Goal: Task Accomplishment & Management: Manage account settings

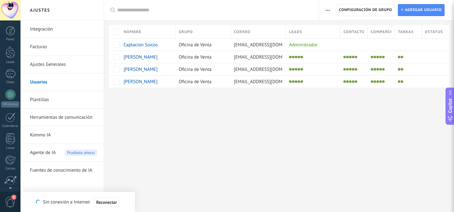
scroll to position [50, 0]
click at [11, 150] on div at bounding box center [10, 151] width 11 height 11
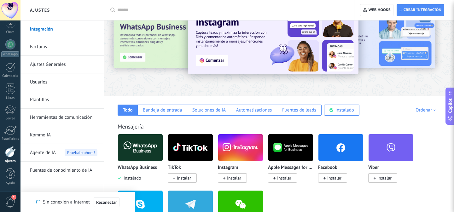
scroll to position [60, 0]
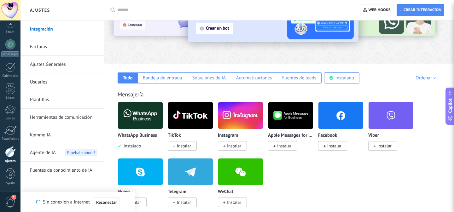
click at [57, 69] on link "Ajustes Generales" at bounding box center [63, 65] width 67 height 18
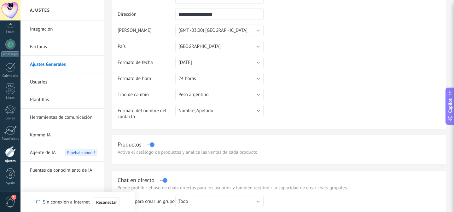
scroll to position [64, 0]
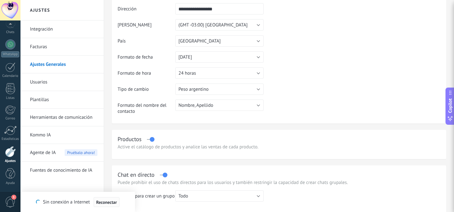
click at [100, 200] on span "Reconectar" at bounding box center [106, 202] width 21 height 4
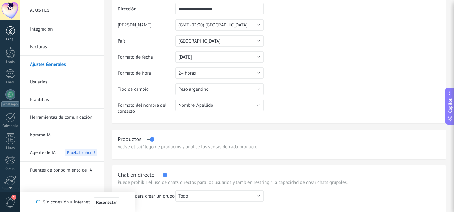
click at [12, 32] on div at bounding box center [10, 30] width 9 height 9
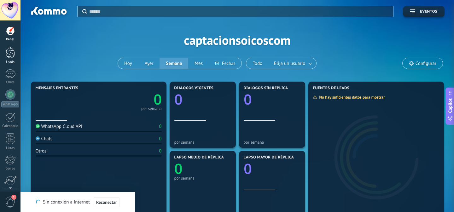
click at [11, 55] on div at bounding box center [10, 53] width 9 height 12
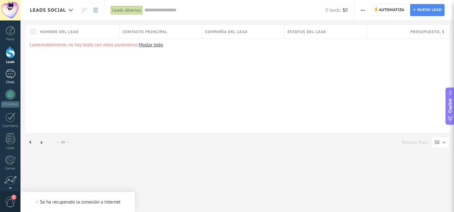
click at [14, 75] on div at bounding box center [10, 73] width 10 height 9
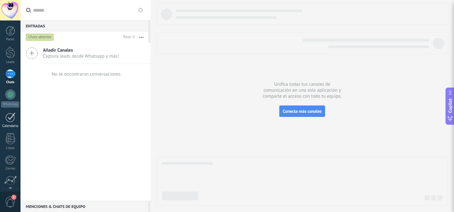
click at [8, 118] on div at bounding box center [10, 117] width 10 height 10
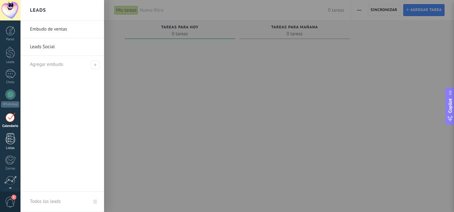
click at [9, 139] on div at bounding box center [10, 138] width 9 height 11
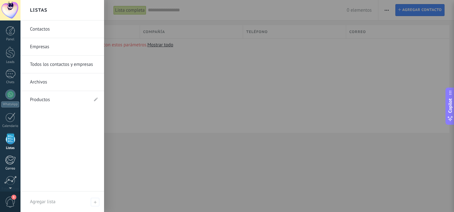
click at [13, 160] on div at bounding box center [10, 159] width 10 height 9
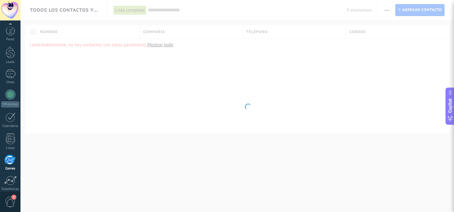
scroll to position [50, 0]
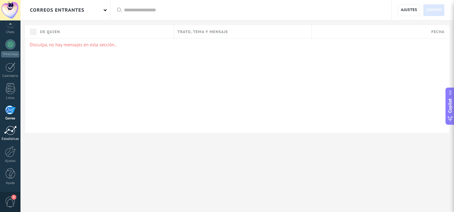
click at [14, 126] on div at bounding box center [10, 130] width 13 height 9
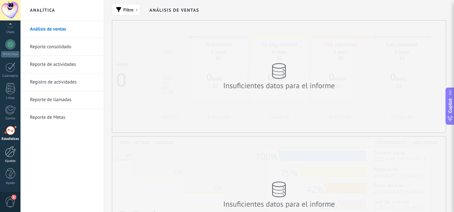
click at [10, 150] on div at bounding box center [10, 151] width 11 height 11
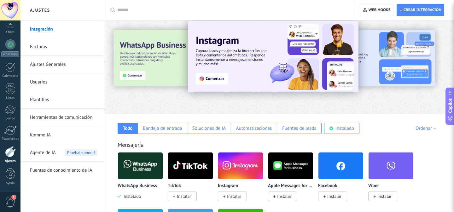
scroll to position [8, 0]
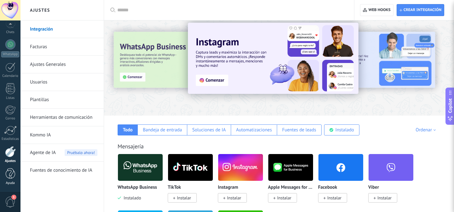
click at [14, 176] on div at bounding box center [10, 173] width 9 height 11
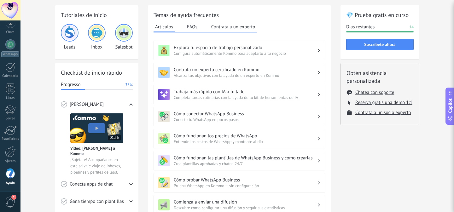
scroll to position [26, 0]
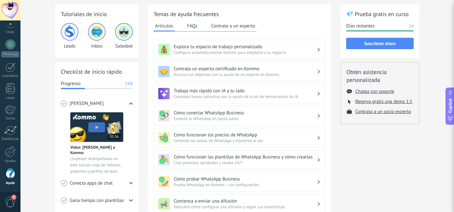
click at [11, 200] on span "1" at bounding box center [10, 202] width 11 height 11
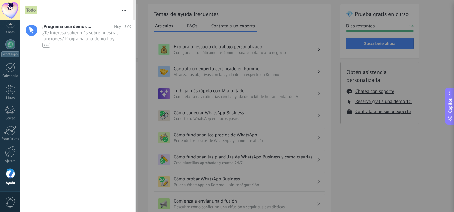
click at [256, 11] on div at bounding box center [227, 106] width 454 height 212
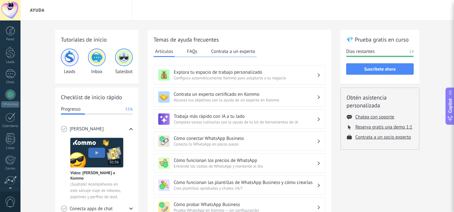
scroll to position [50, 0]
click at [14, 154] on div at bounding box center [10, 151] width 11 height 11
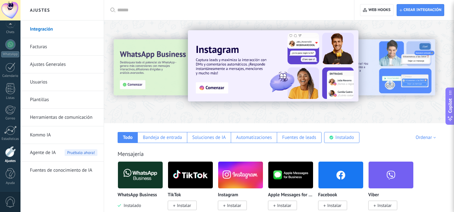
click at [65, 29] on link "Integración" at bounding box center [63, 29] width 67 height 18
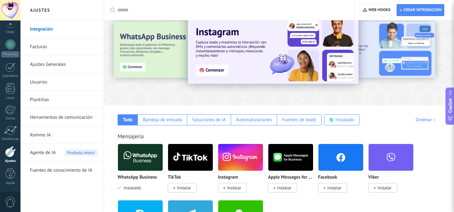
scroll to position [18, 0]
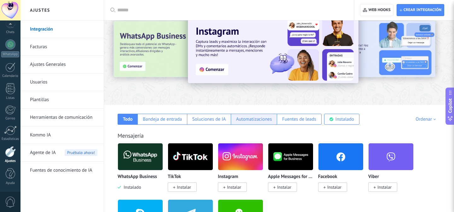
click at [247, 118] on div "Automatizaciones" at bounding box center [254, 119] width 36 height 6
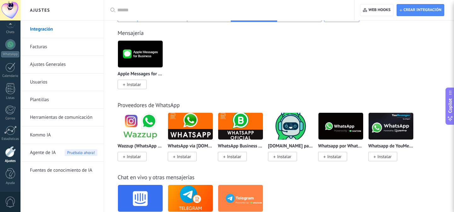
scroll to position [0, 0]
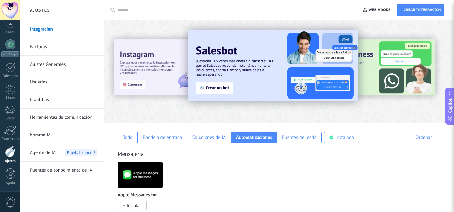
click at [74, 65] on link "Ajustes Generales" at bounding box center [63, 65] width 67 height 18
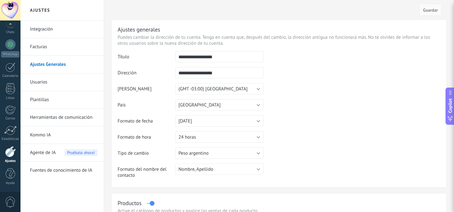
click at [64, 119] on link "Herramientas de comunicación" at bounding box center [63, 118] width 67 height 18
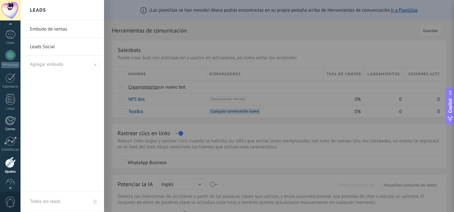
scroll to position [42, 0]
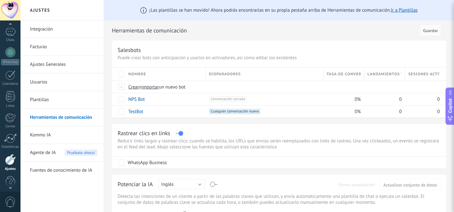
click at [9, 159] on div at bounding box center [10, 159] width 11 height 11
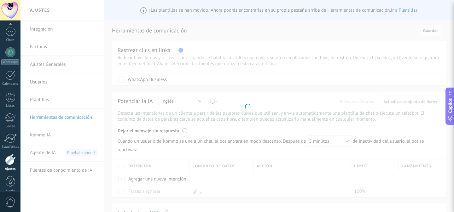
scroll to position [50, 0]
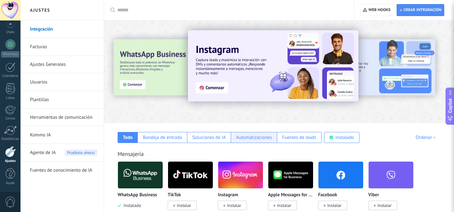
click at [252, 141] on div "Automatizaciones" at bounding box center [254, 137] width 46 height 11
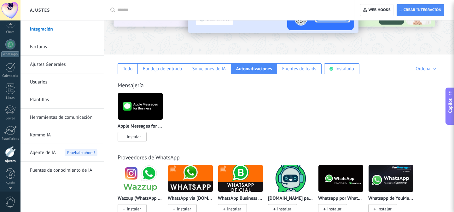
scroll to position [0, 0]
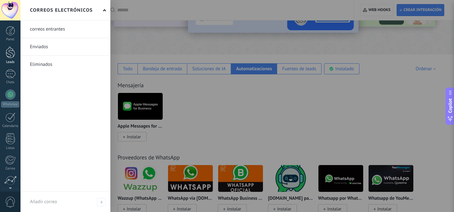
click at [9, 58] on div at bounding box center [10, 53] width 9 height 12
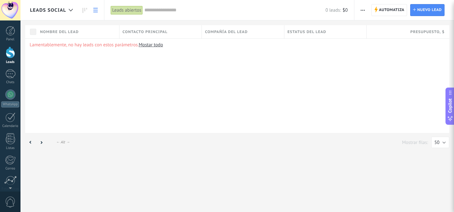
click at [362, 11] on span "button" at bounding box center [362, 10] width 4 height 12
click at [95, 7] on link at bounding box center [95, 10] width 11 height 12
click at [73, 10] on div at bounding box center [71, 10] width 10 height 12
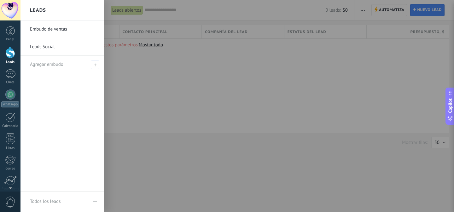
click at [255, 63] on div at bounding box center [247, 106] width 454 height 212
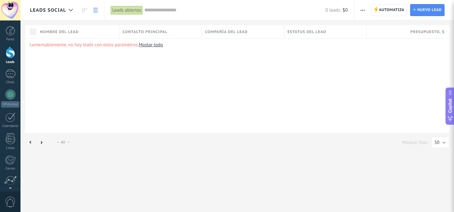
click at [364, 11] on span "button" at bounding box center [362, 10] width 4 height 12
click at [317, 72] on div "Lamentablemente, no hay leads con estos parámetros. [GEOGRAPHIC_DATA] todo" at bounding box center [237, 85] width 424 height 95
click at [87, 30] on div "Nombre del lead" at bounding box center [78, 31] width 82 height 13
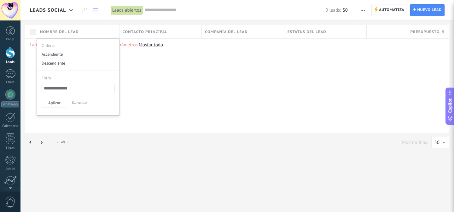
click at [159, 58] on div "Lamentablemente, no hay leads con estos parámetros. [GEOGRAPHIC_DATA] todo" at bounding box center [237, 85] width 424 height 95
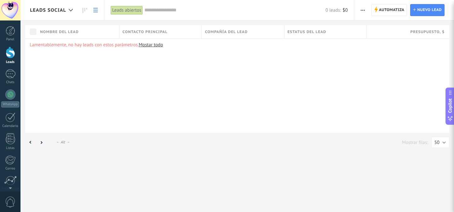
click at [94, 6] on link at bounding box center [95, 10] width 11 height 12
click at [94, 18] on div "Leads Social" at bounding box center [61, 10] width 83 height 20
click at [94, 12] on use at bounding box center [95, 10] width 4 height 4
click at [81, 12] on link at bounding box center [84, 10] width 11 height 12
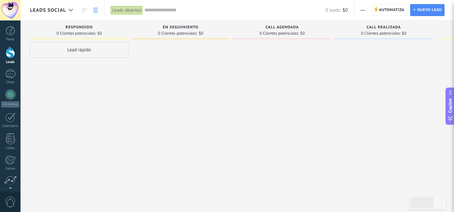
click at [94, 9] on icon at bounding box center [95, 10] width 4 height 4
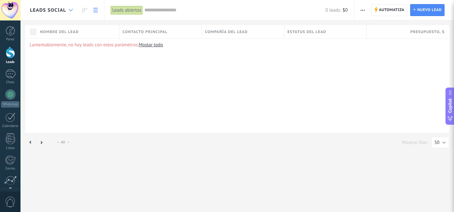
click at [70, 12] on div at bounding box center [71, 10] width 10 height 12
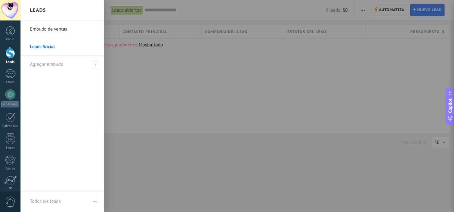
click at [130, 65] on div at bounding box center [247, 106] width 454 height 212
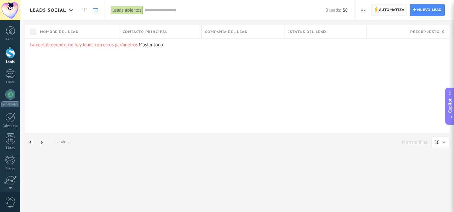
click at [390, 14] on span "Automatiza" at bounding box center [392, 9] width 26 height 11
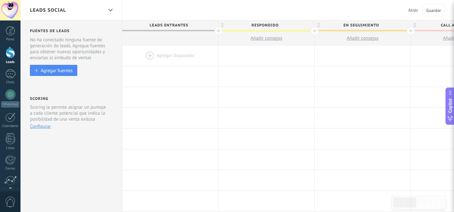
click at [65, 70] on div "Agregar fuentes" at bounding box center [57, 70] width 32 height 5
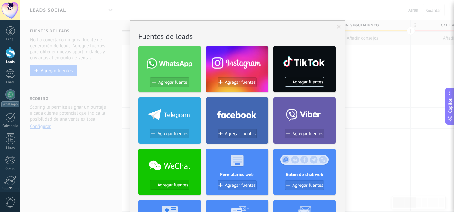
click at [358, 72] on div "No hay resultados [PERSON_NAME] de leads Agregar fuente Agregar [PERSON_NAME] A…" at bounding box center [236, 106] width 433 height 212
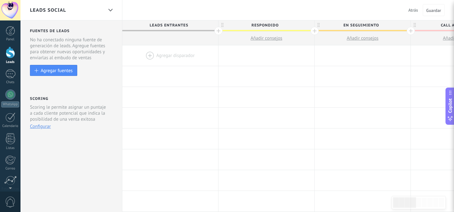
click at [410, 11] on span "Atrás" at bounding box center [413, 10] width 10 height 6
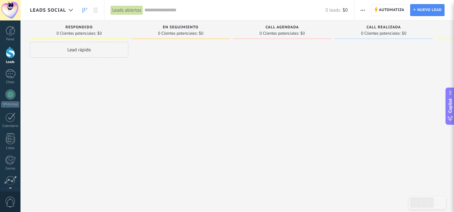
click at [361, 11] on span "button" at bounding box center [362, 10] width 4 height 12
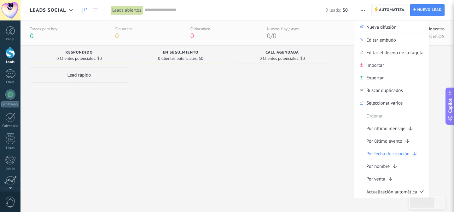
click at [384, 11] on span "Automatiza" at bounding box center [392, 9] width 26 height 11
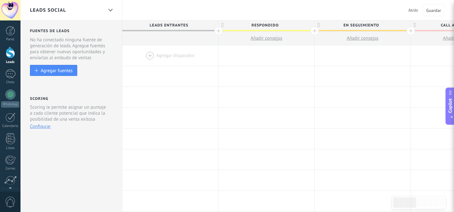
click at [220, 31] on div at bounding box center [218, 31] width 8 height 8
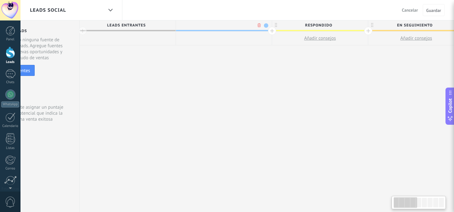
scroll to position [0, 47]
click at [253, 23] on body ".abccls-1,.abccls-2{fill-rule:evenodd}.abccls-2{fill:#fff} .abfcls-1{fill:none}…" at bounding box center [227, 106] width 454 height 212
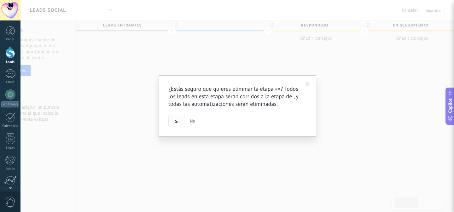
click at [179, 118] on button "Si" at bounding box center [176, 121] width 17 height 12
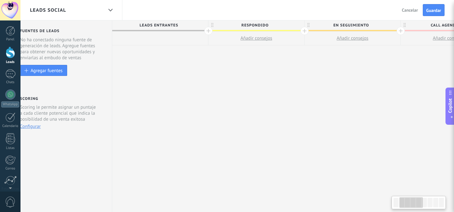
scroll to position [0, 0]
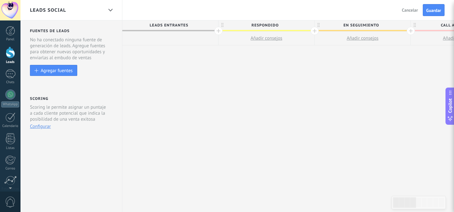
click at [215, 32] on div at bounding box center [218, 31] width 8 height 8
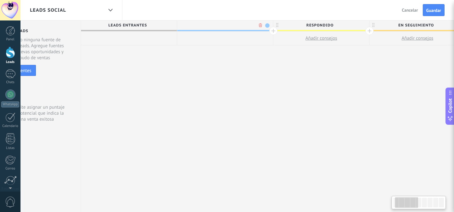
scroll to position [0, 47]
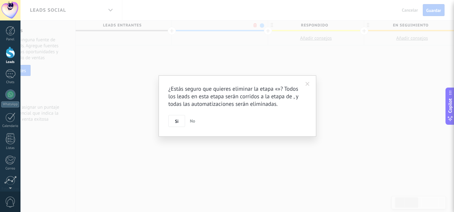
click at [254, 24] on body ".abccls-1,.abccls-2{fill-rule:evenodd}.abccls-2{fill:#fff} .abfcls-1{fill:none}…" at bounding box center [227, 106] width 454 height 212
click at [180, 120] on button "Si" at bounding box center [176, 121] width 17 height 12
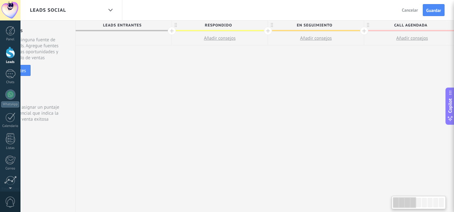
scroll to position [0, 0]
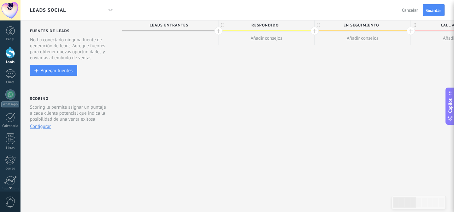
click at [259, 38] on span "Añadir consejos" at bounding box center [266, 38] width 32 height 6
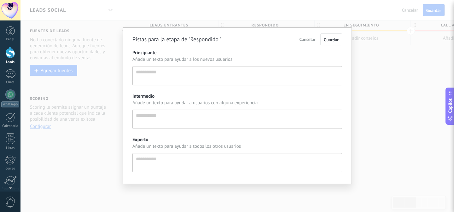
scroll to position [6, 0]
click at [307, 37] on span "Cancelar" at bounding box center [307, 40] width 16 height 6
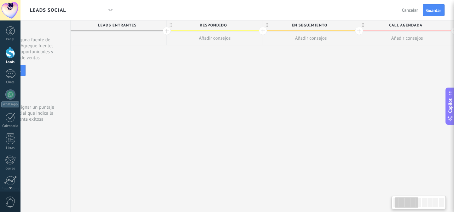
scroll to position [0, 43]
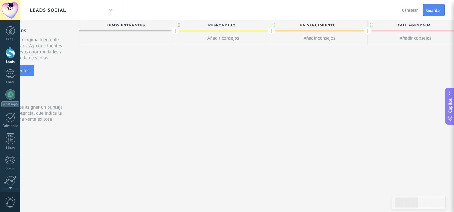
click at [273, 23] on span "En seguimiento" at bounding box center [317, 25] width 93 height 10
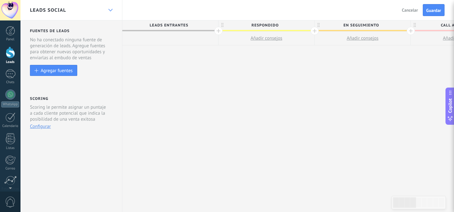
click at [110, 9] on icon at bounding box center [110, 10] width 4 height 3
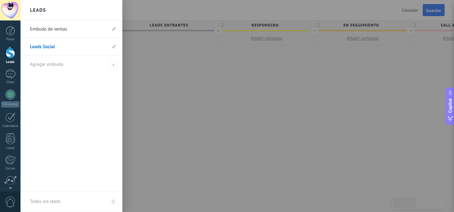
click at [169, 70] on div at bounding box center [247, 106] width 454 height 212
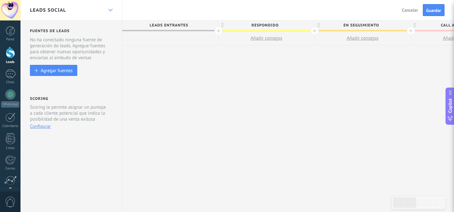
click at [107, 11] on div at bounding box center [110, 10] width 11 height 12
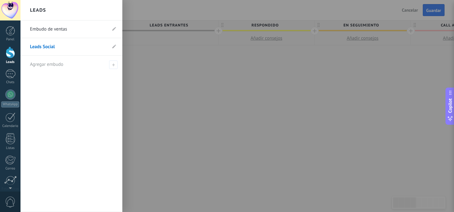
click at [41, 43] on link "Leads Social" at bounding box center [68, 47] width 77 height 18
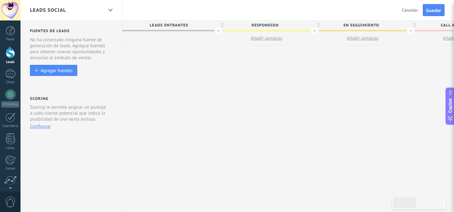
click at [173, 22] on span "Leads Entrantes" at bounding box center [168, 25] width 93 height 10
click at [181, 39] on div at bounding box center [170, 39] width 96 height 14
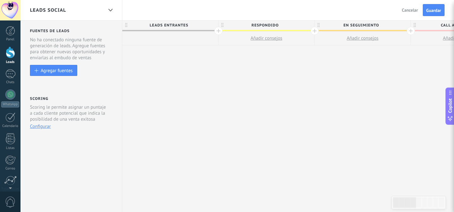
click at [181, 39] on div at bounding box center [170, 39] width 96 height 14
click at [295, 37] on button "Añadir consejos" at bounding box center [266, 39] width 96 height 14
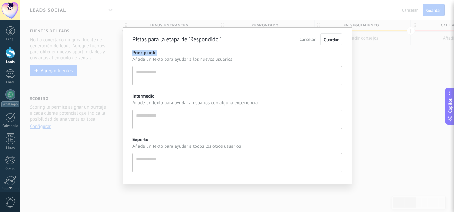
click at [295, 37] on div "Pistas para la etapa de "Respondido " Cancelar Guardar" at bounding box center [237, 39] width 210 height 12
click at [307, 42] on span "Cancelar" at bounding box center [307, 40] width 16 height 6
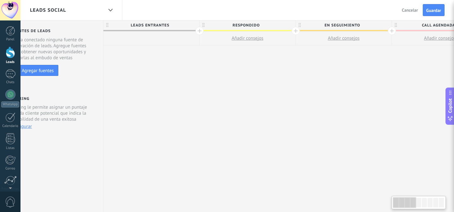
scroll to position [0, 0]
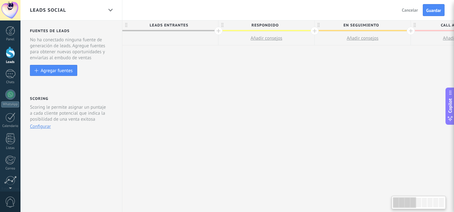
click at [412, 206] on div at bounding box center [404, 202] width 23 height 11
click at [265, 24] on span "Respondido" at bounding box center [264, 25] width 93 height 10
click at [265, 23] on input "**********" at bounding box center [264, 24] width 83 height 9
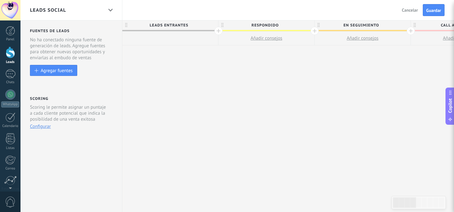
click at [256, 29] on span "Respondido" at bounding box center [264, 25] width 93 height 10
click at [256, 21] on input "**********" at bounding box center [264, 24] width 83 height 9
click at [256, 15] on div "Leads Social Atrás Cancelar Guardar" at bounding box center [236, 10] width 433 height 20
click at [256, 24] on span "Respondido" at bounding box center [264, 25] width 93 height 10
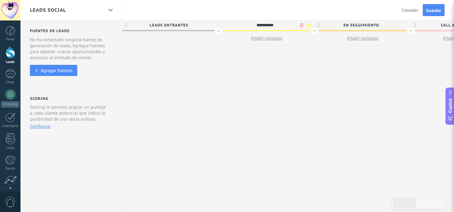
click at [252, 44] on button "Añadir consejos" at bounding box center [266, 39] width 96 height 14
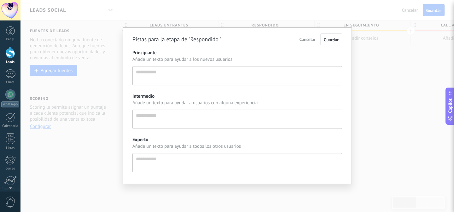
scroll to position [6, 0]
click at [254, 56] on span "Añade un texto para ayudar a los nuevos usuarios" at bounding box center [237, 59] width 210 height 6
click at [305, 40] on span "Cancelar" at bounding box center [307, 40] width 16 height 6
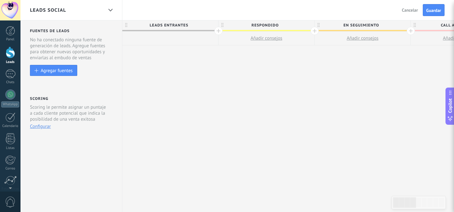
click at [249, 32] on button "Añadir consejos" at bounding box center [266, 39] width 96 height 14
type textarea "**********"
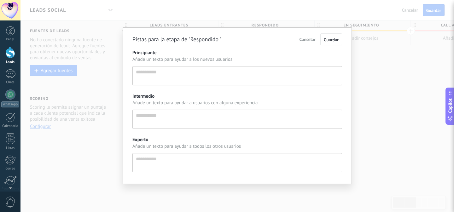
click at [310, 43] on button "Cancelar" at bounding box center [307, 39] width 22 height 11
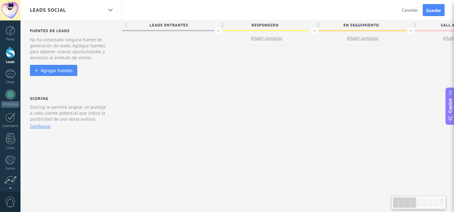
drag, startPoint x: 256, startPoint y: 24, endPoint x: 256, endPoint y: 18, distance: 6.3
click at [256, 24] on span "Respondido" at bounding box center [264, 25] width 93 height 10
click at [256, 16] on div "Leads Social Atrás Cancelar Guardar" at bounding box center [236, 10] width 433 height 20
click at [261, 22] on span "Respondido" at bounding box center [264, 25] width 93 height 10
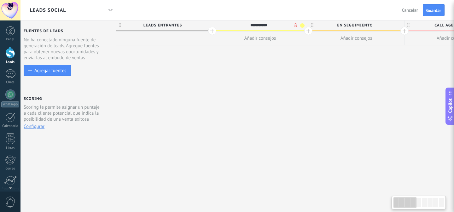
scroll to position [0, 0]
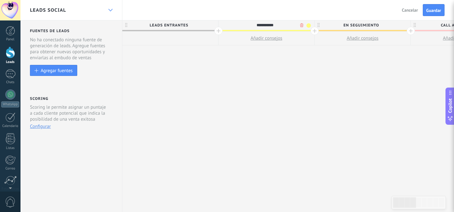
click at [108, 14] on div at bounding box center [110, 10] width 11 height 12
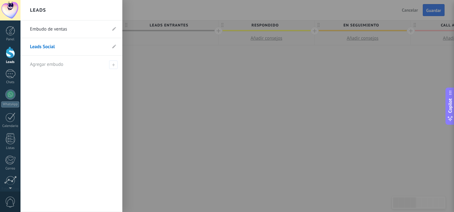
click at [267, 26] on div at bounding box center [247, 106] width 454 height 212
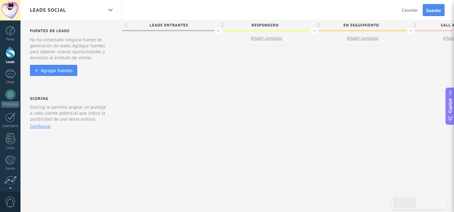
click at [267, 26] on span "Respondido" at bounding box center [264, 25] width 93 height 10
click at [111, 12] on div at bounding box center [110, 10] width 11 height 12
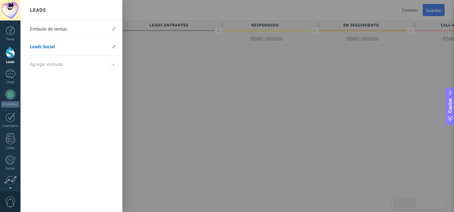
click at [56, 48] on link "Leads Social" at bounding box center [68, 47] width 77 height 18
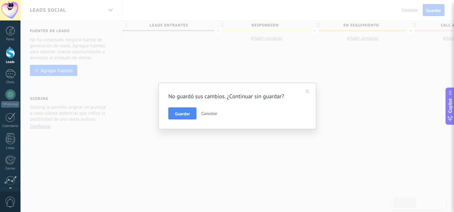
click at [208, 116] on span "Cancelar" at bounding box center [209, 114] width 16 height 6
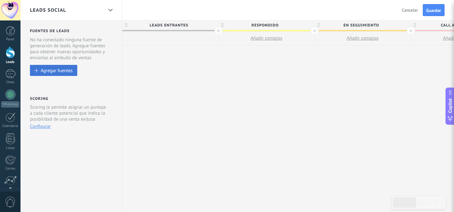
click at [47, 69] on div "Agregar fuentes" at bounding box center [57, 70] width 32 height 5
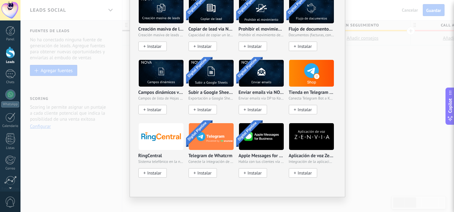
scroll to position [1338, 0]
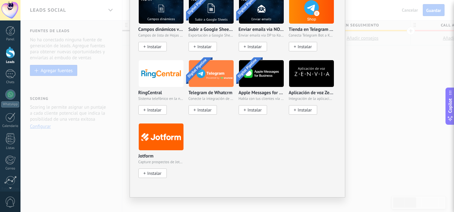
click at [362, 91] on div "No hay resultados [PERSON_NAME] de leads Agregar fuente Agregar [PERSON_NAME] A…" at bounding box center [236, 106] width 433 height 212
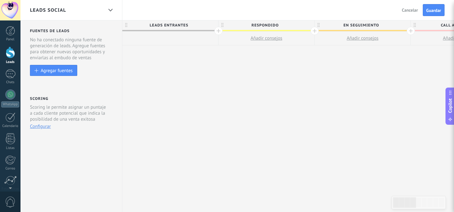
click at [411, 14] on button "Cancelar" at bounding box center [409, 9] width 21 height 9
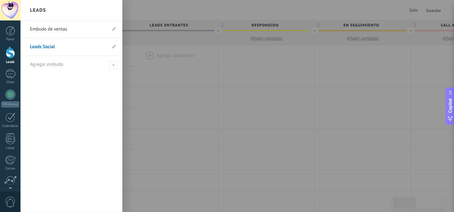
click at [9, 53] on div at bounding box center [10, 53] width 9 height 12
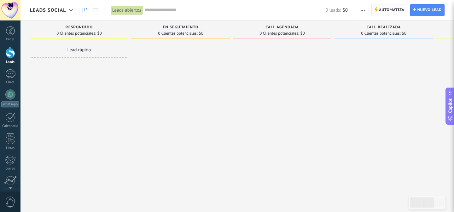
click at [386, 7] on span "Automatiza" at bounding box center [392, 9] width 26 height 11
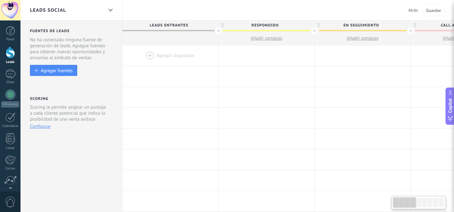
click at [261, 25] on span "Respondido" at bounding box center [264, 25] width 93 height 10
click at [253, 65] on div at bounding box center [266, 55] width 96 height 20
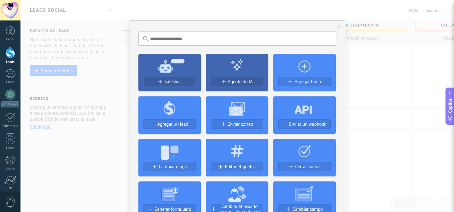
click at [381, 87] on div "No hay resultados Salesbot Agente de IA Agregar tarea Agregar un lead Enviar co…" at bounding box center [236, 106] width 433 height 212
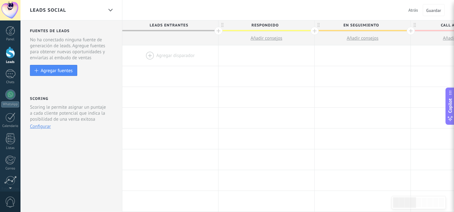
click at [172, 55] on div at bounding box center [170, 55] width 96 height 20
click at [144, 52] on div at bounding box center [170, 55] width 96 height 20
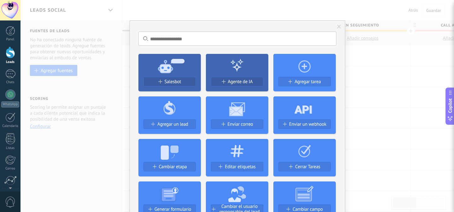
click at [213, 42] on input "text" at bounding box center [237, 39] width 198 height 14
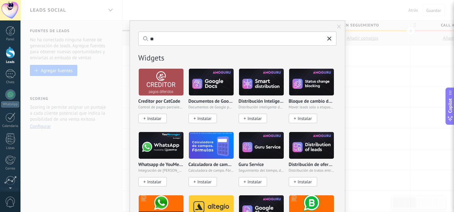
type input "*"
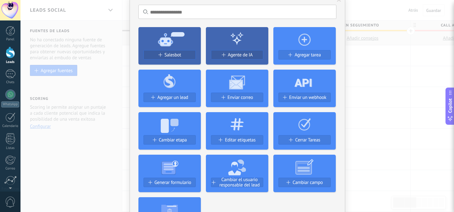
scroll to position [20, 0]
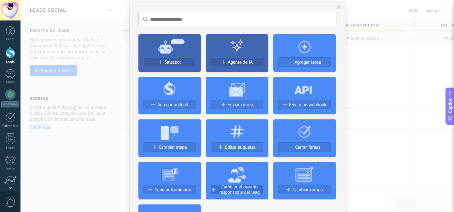
click at [230, 191] on span "Cambiar el usuario responsable del lead" at bounding box center [239, 189] width 47 height 11
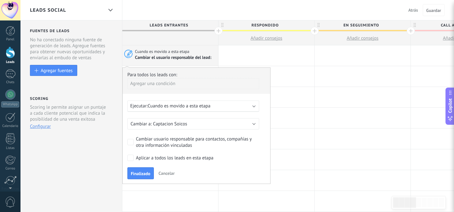
click at [183, 107] on span "Cuando es movido a esta etapa" at bounding box center [178, 106] width 63 height 6
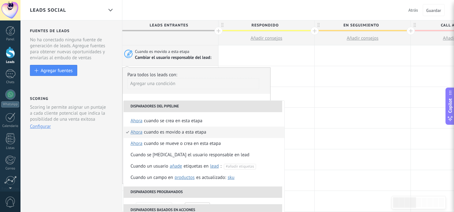
click at [207, 87] on div "Agregar una condición" at bounding box center [193, 83] width 132 height 11
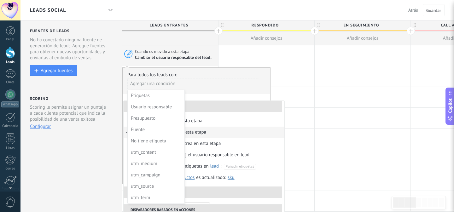
click at [224, 93] on div at bounding box center [196, 126] width 147 height 117
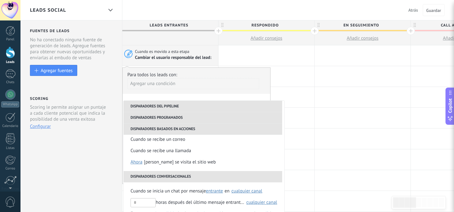
scroll to position [119, 0]
click at [250, 73] on div "Para todos los leads con:" at bounding box center [196, 75] width 138 height 6
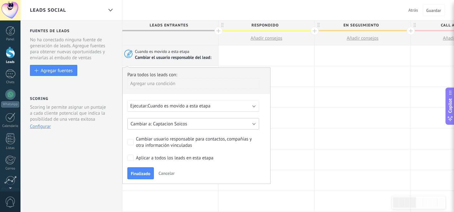
click at [225, 126] on button "Captacion Soicos" at bounding box center [193, 123] width 132 height 11
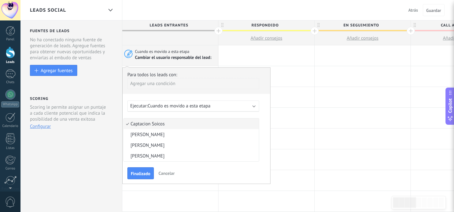
click at [239, 79] on div "Agregar una condición" at bounding box center [193, 83] width 132 height 11
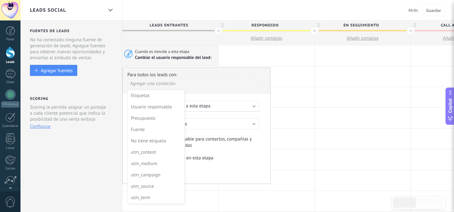
click at [241, 73] on div at bounding box center [196, 126] width 147 height 117
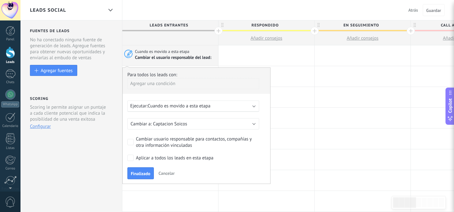
click at [250, 83] on div "Agregar una condición" at bounding box center [193, 83] width 132 height 11
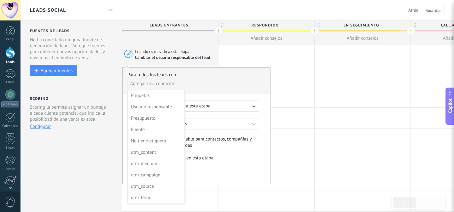
click at [261, 109] on div at bounding box center [196, 126] width 147 height 117
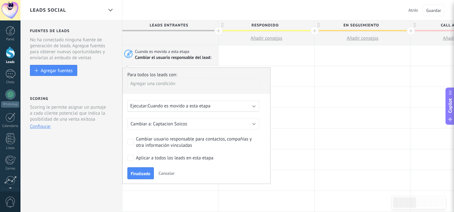
click at [208, 105] on span "Cuando es movido a esta etapa" at bounding box center [178, 106] width 63 height 6
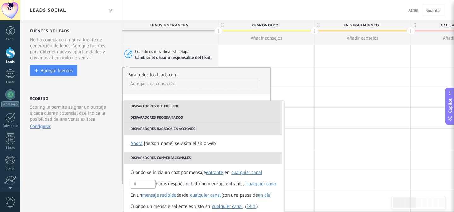
scroll to position [0, 0]
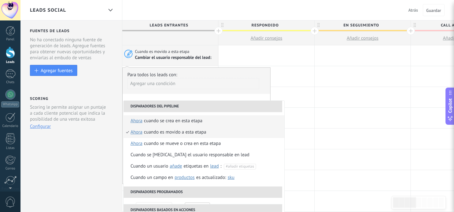
click at [185, 124] on div "Cuando se crea en esta etapa" at bounding box center [173, 120] width 58 height 11
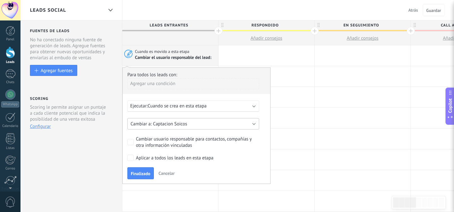
click at [210, 125] on button "Captacion Soicos" at bounding box center [193, 123] width 132 height 11
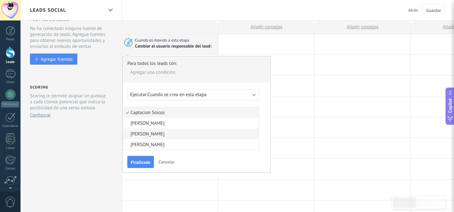
scroll to position [12, 0]
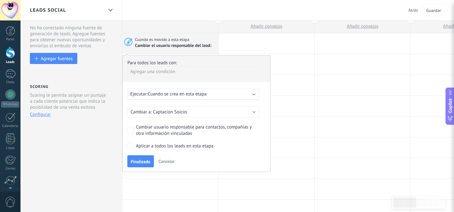
click at [265, 84] on div "Para todos los leads con: Agregar una condición Ejecutar: Cuando se crea en est…" at bounding box center [196, 113] width 148 height 117
click at [180, 113] on span "Captacion Soicos" at bounding box center [170, 112] width 34 height 6
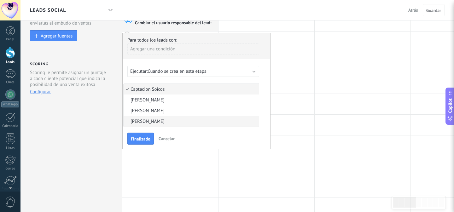
scroll to position [35, 0]
click at [260, 106] on div "Cambiar usuario responsable para contactos, compañías y otra información vincul…" at bounding box center [196, 107] width 138 height 13
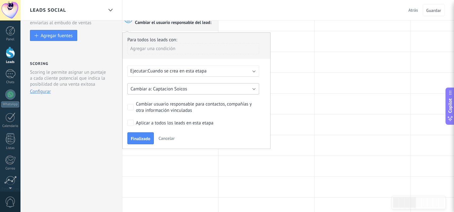
click at [198, 90] on button "Captacion Soicos" at bounding box center [193, 88] width 132 height 11
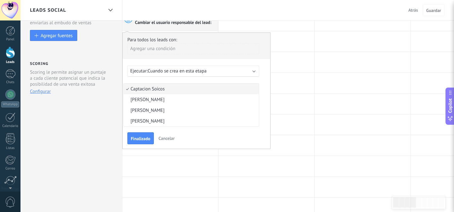
click at [198, 90] on span "Captacion Soicos" at bounding box center [190, 89] width 133 height 6
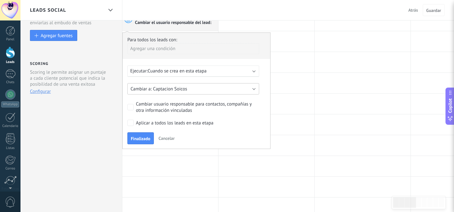
click at [198, 86] on button "Captacion Soicos" at bounding box center [193, 88] width 132 height 11
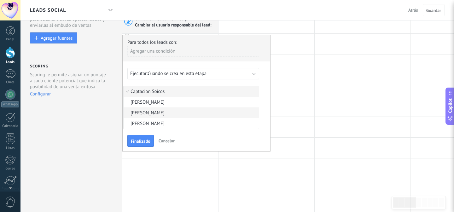
scroll to position [32, 0]
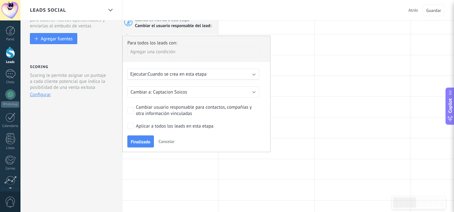
click at [238, 78] on div "Ejecutar: Cuando se crea en esta etapa" at bounding box center [193, 74] width 132 height 11
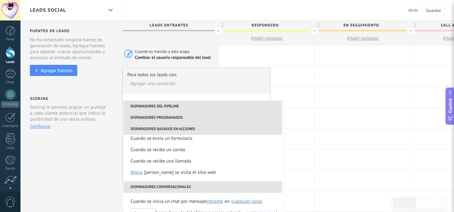
scroll to position [109, 0]
click at [225, 150] on li "Cuando se recibe un correo" at bounding box center [204, 149] width 161 height 11
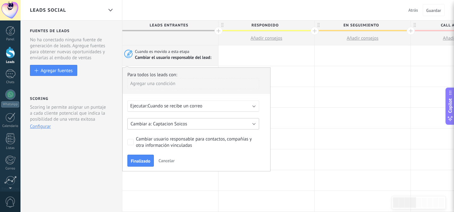
click at [219, 125] on button "Captacion Soicos" at bounding box center [193, 123] width 132 height 11
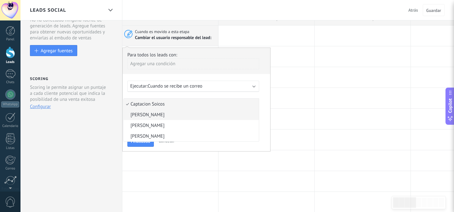
scroll to position [21, 0]
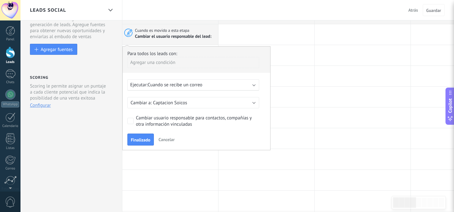
click at [267, 132] on div "Para todos los leads con: Agregar una condición Ejecutar: Cuando se recibe un c…" at bounding box center [196, 98] width 148 height 104
click at [235, 83] on div "Ejecutar: Cuando se recibe un correo" at bounding box center [190, 85] width 121 height 6
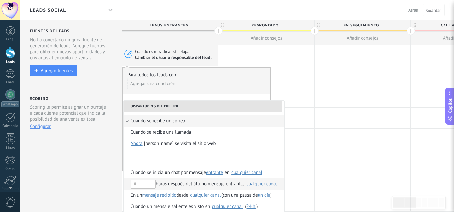
scroll to position [0, 0]
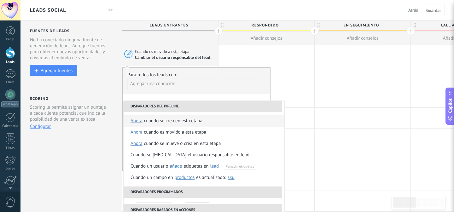
click at [197, 121] on div "Cuando se crea en esta etapa" at bounding box center [173, 120] width 58 height 11
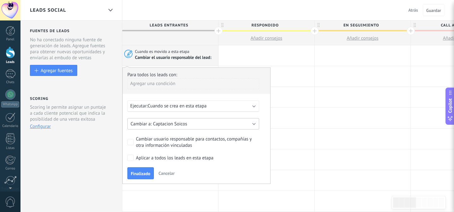
click at [197, 124] on button "Captacion Soicos" at bounding box center [193, 123] width 132 height 11
click at [217, 123] on button "Captacion Soicos" at bounding box center [193, 123] width 132 height 11
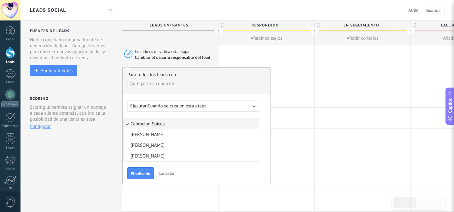
click at [204, 124] on span "Captacion Soicos" at bounding box center [190, 124] width 133 height 6
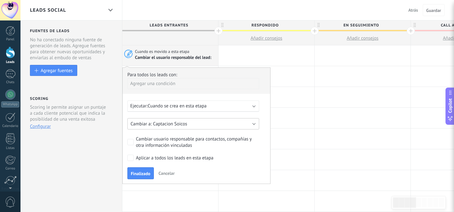
scroll to position [14, 0]
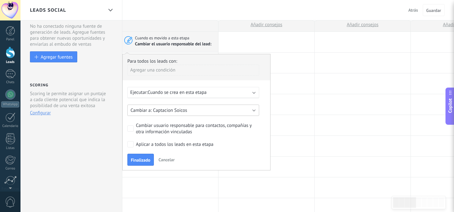
click at [206, 109] on button "Captacion Soicos" at bounding box center [193, 110] width 132 height 11
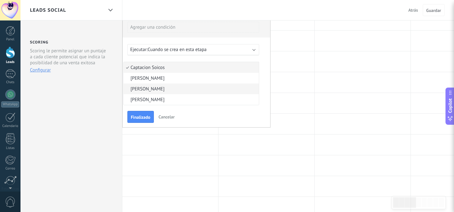
scroll to position [56, 0]
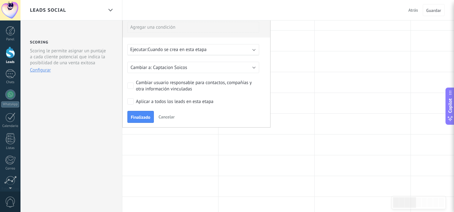
click at [266, 81] on div "Para todos los leads con: Agregar una condición Ejecutar: Cuando se crea en est…" at bounding box center [196, 69] width 148 height 117
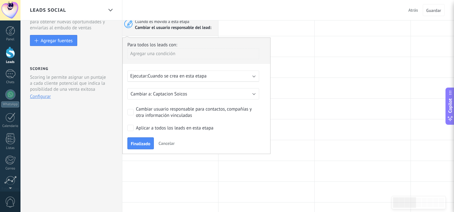
scroll to position [30, 0]
click at [172, 115] on div "Cambiar usuario responsable para contactos, compañías y otra información vincul…" at bounding box center [196, 112] width 121 height 13
click at [187, 96] on span "Captacion Soicos" at bounding box center [170, 94] width 34 height 6
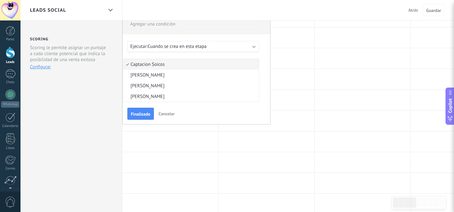
scroll to position [61, 0]
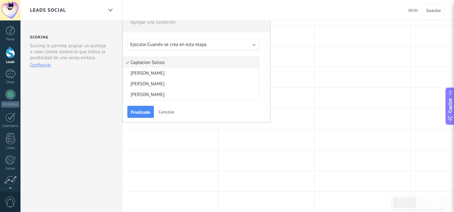
click at [264, 77] on div "Cambiar usuario responsable para contactos, compañías y otra información vincul…" at bounding box center [196, 80] width 138 height 13
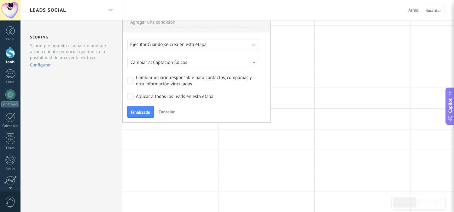
click at [191, 76] on div "Cambiar usuario responsable para contactos, compañías y otra información vincul…" at bounding box center [196, 81] width 121 height 13
click at [11, 177] on div "Ajustes" at bounding box center [10, 179] width 18 height 4
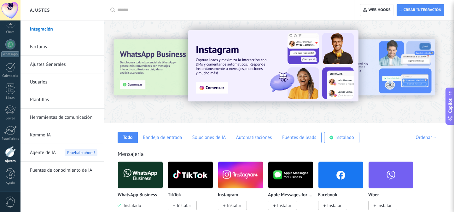
click at [58, 66] on link "Ajustes Generales" at bounding box center [63, 65] width 67 height 18
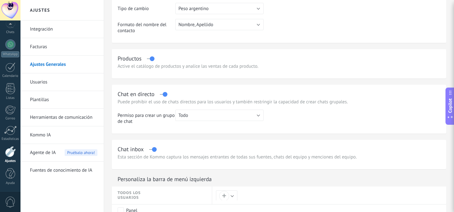
scroll to position [147, 0]
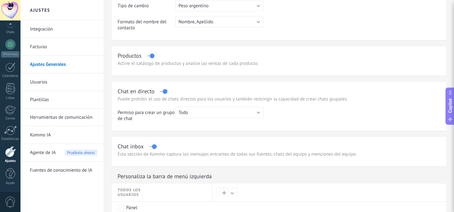
click at [53, 83] on link "Usuarios" at bounding box center [63, 82] width 67 height 18
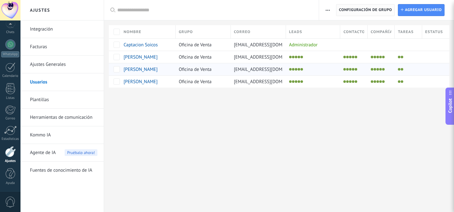
click at [368, 12] on span "Configuración de grupo" at bounding box center [365, 9] width 53 height 11
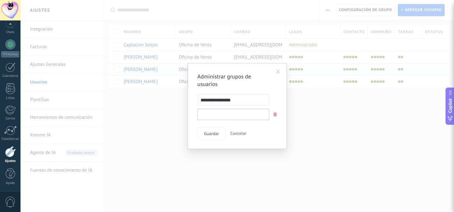
click at [238, 115] on input "text" at bounding box center [233, 114] width 72 height 11
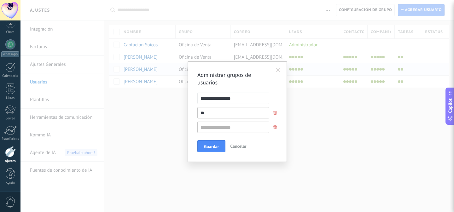
type input "*"
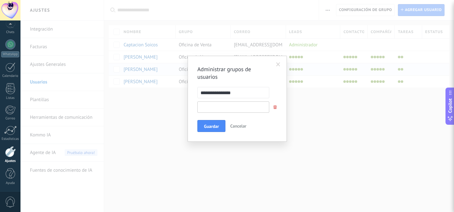
click at [222, 106] on input "text" at bounding box center [233, 106] width 72 height 11
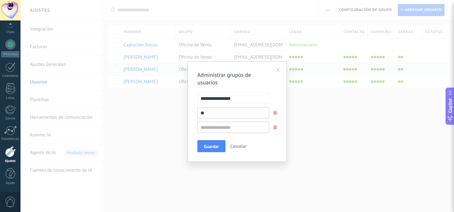
type input "*"
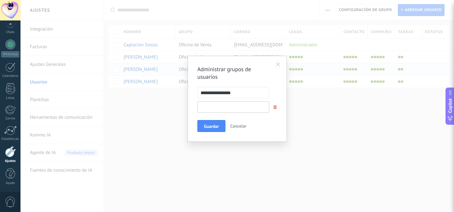
click at [227, 106] on input "text" at bounding box center [233, 106] width 72 height 11
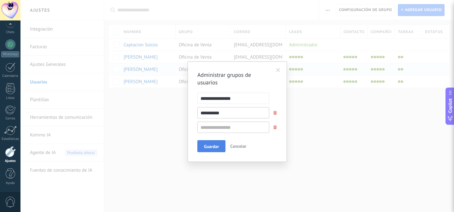
type input "**********"
click at [207, 146] on span "Guardar" at bounding box center [211, 146] width 15 height 4
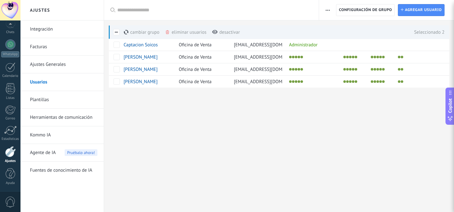
click at [137, 34] on div "cambiar grupo màs" at bounding box center [152, 32] width 57 height 14
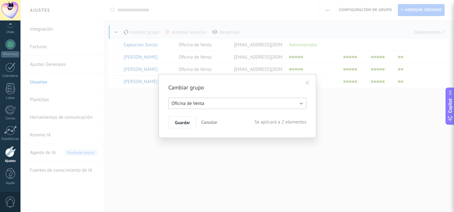
click at [203, 108] on button "Oficina de Venta" at bounding box center [237, 103] width 138 height 11
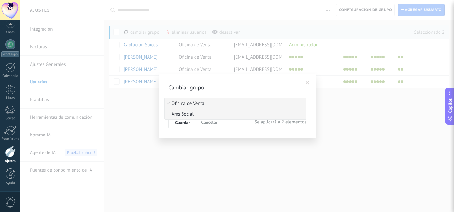
click at [203, 117] on span "Ams Social" at bounding box center [234, 114] width 140 height 6
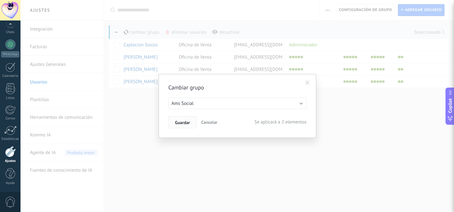
click at [183, 122] on span "Guardar" at bounding box center [182, 122] width 15 height 4
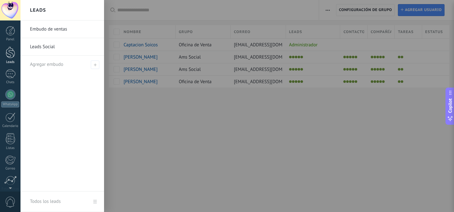
click at [12, 49] on div at bounding box center [10, 53] width 9 height 12
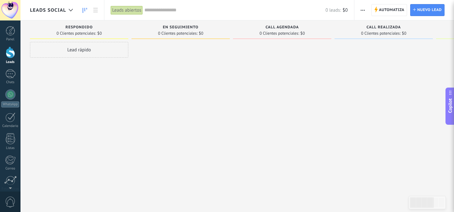
click at [384, 11] on span "Automatiza" at bounding box center [392, 9] width 26 height 11
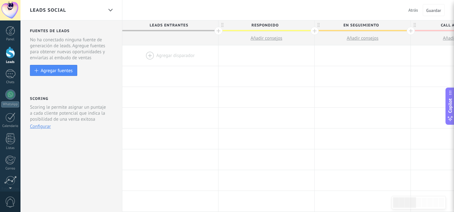
click at [175, 54] on div at bounding box center [170, 55] width 96 height 20
click at [167, 55] on div at bounding box center [170, 55] width 96 height 20
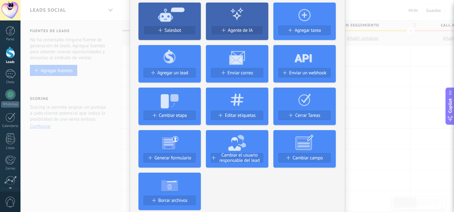
scroll to position [55, 0]
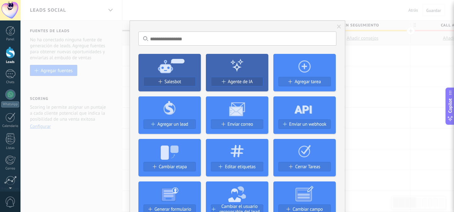
click at [231, 204] on span "Cambiar el usuario responsable del lead" at bounding box center [239, 209] width 47 height 11
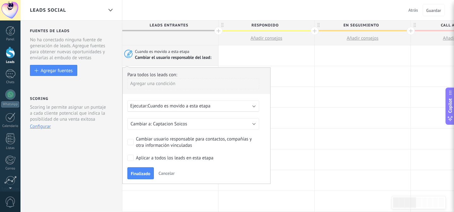
click at [186, 108] on span "Cuando es movido a esta etapa" at bounding box center [178, 106] width 63 height 6
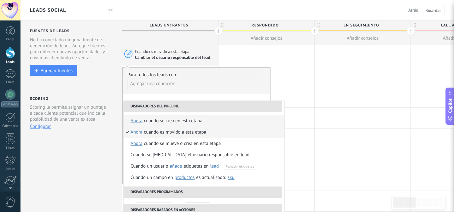
click at [187, 121] on div "Cuando se crea en esta etapa" at bounding box center [173, 120] width 58 height 11
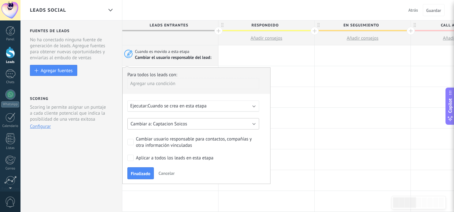
click at [185, 127] on span "Captacion Soicos" at bounding box center [170, 124] width 34 height 6
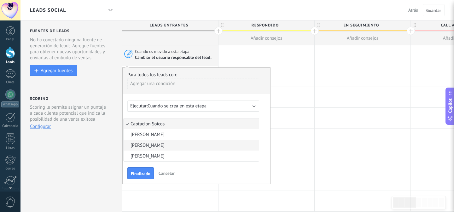
scroll to position [25, 0]
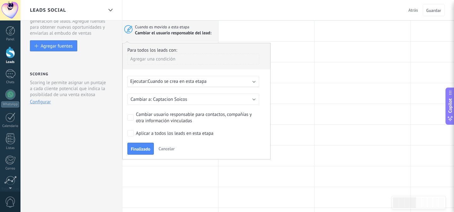
click at [242, 145] on div "Finalizado Cancelar" at bounding box center [196, 149] width 138 height 12
click at [237, 99] on button "Captacion Soicos" at bounding box center [193, 99] width 132 height 11
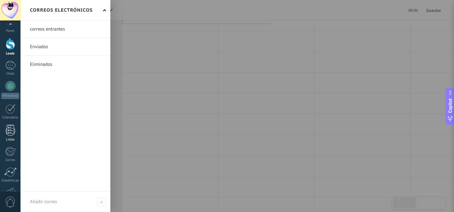
scroll to position [50, 0]
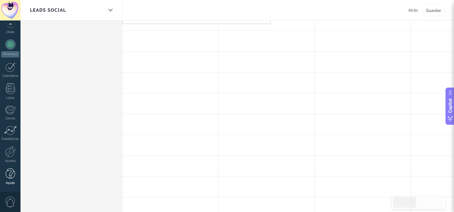
click at [9, 175] on div at bounding box center [10, 173] width 9 height 11
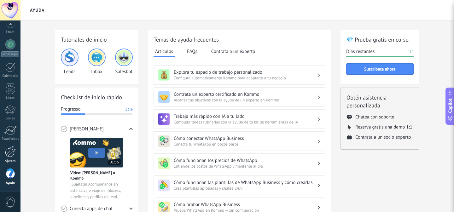
click at [4, 158] on link "Ajustes" at bounding box center [10, 154] width 20 height 17
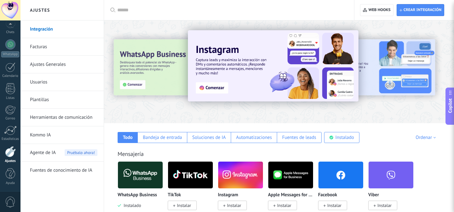
drag, startPoint x: 59, startPoint y: 63, endPoint x: 41, endPoint y: 83, distance: 26.3
click at [41, 83] on link "Usuarios" at bounding box center [63, 82] width 67 height 18
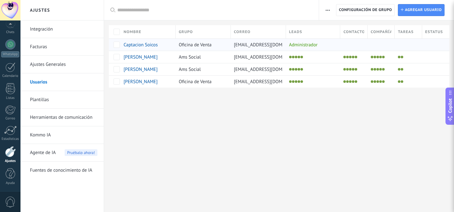
click at [146, 46] on span "Captacion Soicos" at bounding box center [141, 45] width 34 height 6
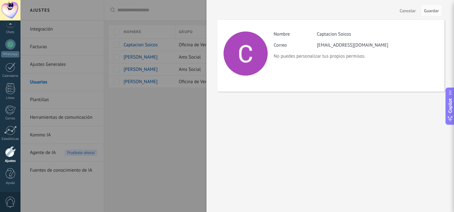
drag, startPoint x: 408, startPoint y: 14, endPoint x: 426, endPoint y: 26, distance: 21.5
click at [426, 27] on form "Cancelar Guardar Actividad Nombre Captacion Soicos Correo captacion@soicos.com …" at bounding box center [330, 49] width 227 height 84
click at [339, 30] on div "Actividad Nombre Captacion Soicos Correo captacion@soicos.com No puedes persona…" at bounding box center [330, 56] width 227 height 72
click at [339, 36] on div "Captacion Soicos" at bounding box center [334, 34] width 34 height 6
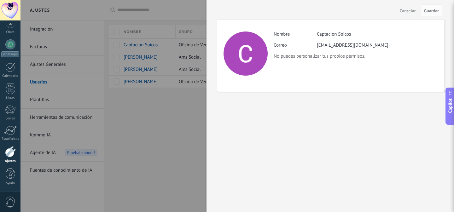
click at [173, 128] on div at bounding box center [227, 106] width 454 height 212
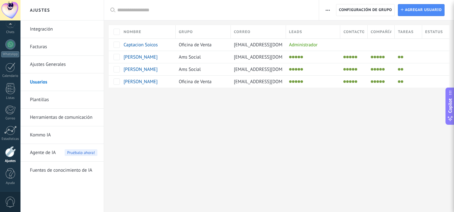
click at [46, 59] on link "Ajustes Generales" at bounding box center [63, 65] width 67 height 18
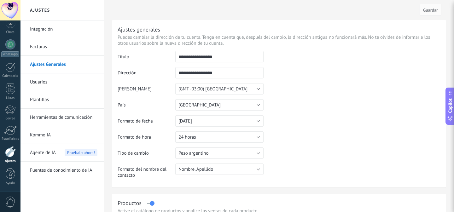
click at [48, 79] on link "Usuarios" at bounding box center [63, 82] width 67 height 18
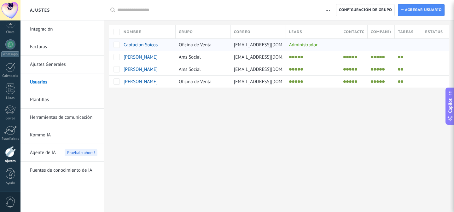
click at [139, 44] on span "Captacion Soicos" at bounding box center [141, 45] width 34 height 6
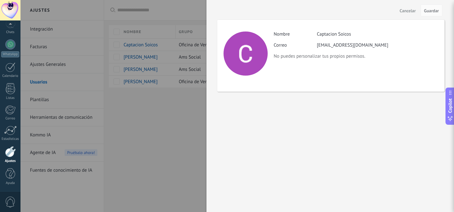
click at [152, 106] on div at bounding box center [227, 106] width 454 height 212
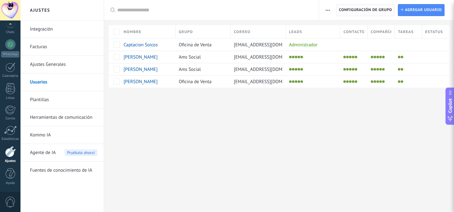
click at [346, 13] on span "Configuración de grupo" at bounding box center [365, 9] width 53 height 11
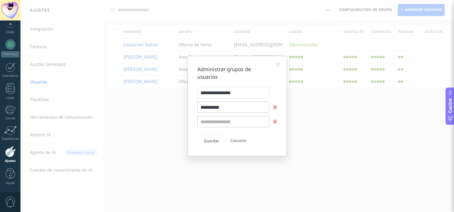
click at [276, 65] on span at bounding box center [278, 64] width 4 height 4
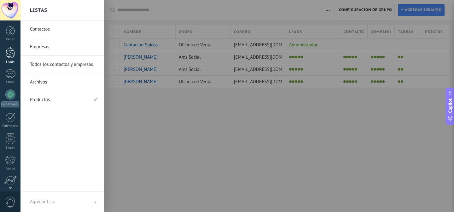
click at [14, 52] on div at bounding box center [10, 53] width 9 height 12
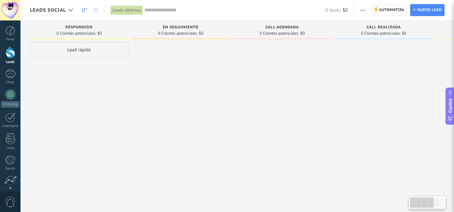
click at [390, 9] on span "Automatiza" at bounding box center [392, 9] width 26 height 11
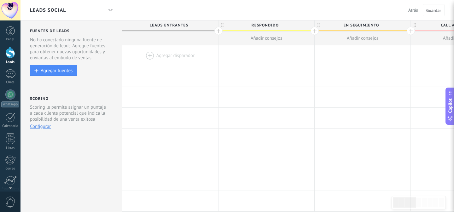
click at [166, 56] on div at bounding box center [170, 55] width 96 height 20
click at [166, 55] on div at bounding box center [170, 55] width 96 height 20
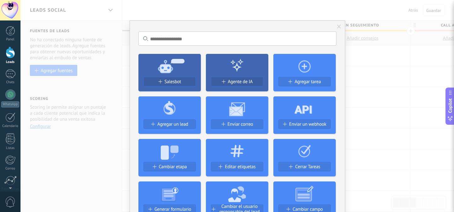
scroll to position [142, 0]
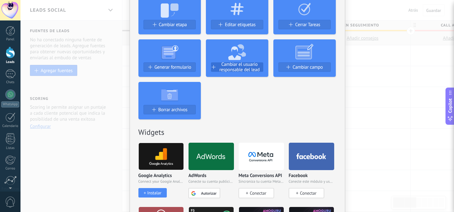
click at [243, 66] on span "Cambiar el usuario responsable del lead" at bounding box center [239, 67] width 47 height 11
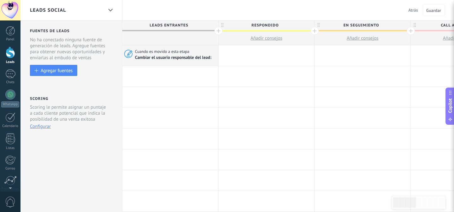
scroll to position [0, 0]
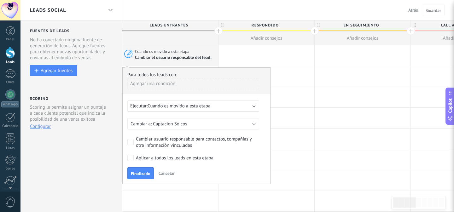
click at [195, 103] on span "Cuando es movido a esta etapa" at bounding box center [178, 106] width 63 height 6
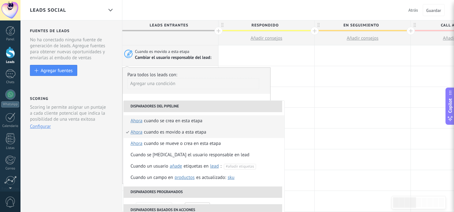
click at [192, 124] on div "Cuando se crea en esta etapa" at bounding box center [173, 120] width 58 height 11
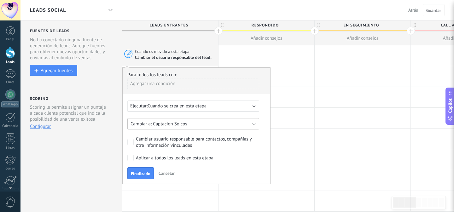
click at [193, 126] on button "Captacion Soicos" at bounding box center [193, 123] width 132 height 11
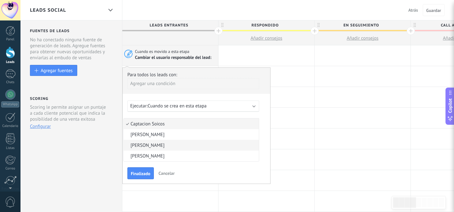
scroll to position [15, 0]
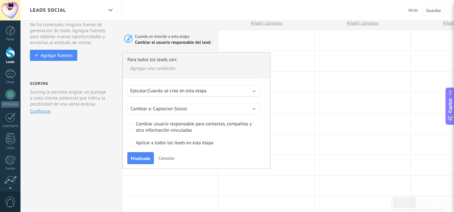
click at [216, 128] on div "Cambiar usuario responsable para contactos, compañías y otra información vincul…" at bounding box center [196, 127] width 121 height 13
click at [207, 109] on button "Captacion Soicos" at bounding box center [193, 108] width 132 height 11
click at [266, 120] on div "Para todos los leads con: Agregar una condición Ejecutar: Cuando se crea en est…" at bounding box center [196, 110] width 148 height 117
click at [134, 129] on label "Cambiar usuario responsable para contactos, compañías y otra información vincul…" at bounding box center [191, 127] width 129 height 13
click at [201, 110] on button "Captacion Soicos" at bounding box center [193, 108] width 132 height 11
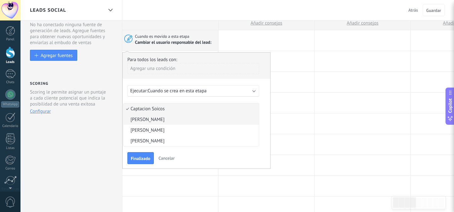
click at [145, 125] on li "[PERSON_NAME]" at bounding box center [191, 119] width 135 height 11
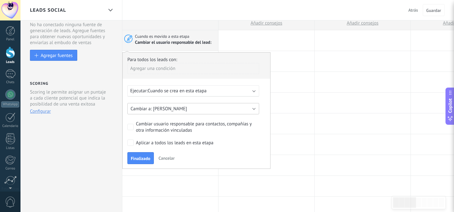
click at [172, 108] on span "[PERSON_NAME]" at bounding box center [170, 109] width 34 height 6
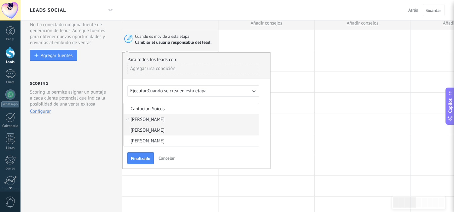
click at [150, 130] on span "[PERSON_NAME]" at bounding box center [190, 130] width 133 height 6
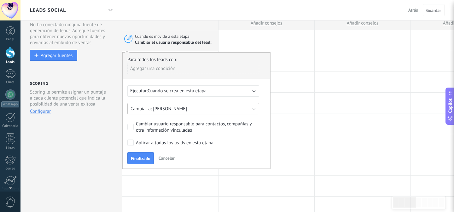
click at [177, 108] on span "[PERSON_NAME]" at bounding box center [170, 109] width 34 height 6
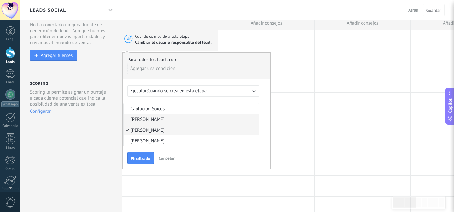
click at [152, 122] on span "[PERSON_NAME]" at bounding box center [190, 120] width 133 height 6
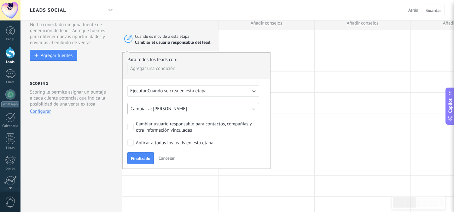
click at [177, 104] on button "[PERSON_NAME]" at bounding box center [193, 108] width 132 height 11
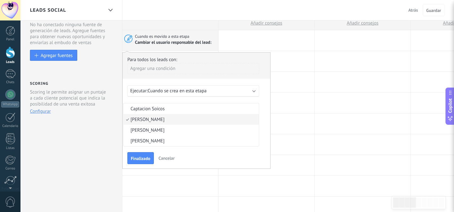
click at [161, 130] on span "[PERSON_NAME]" at bounding box center [190, 130] width 133 height 6
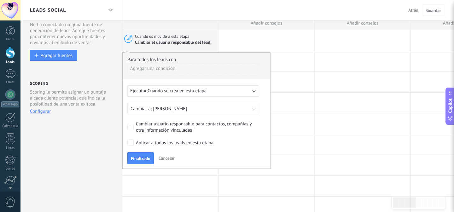
click at [128, 124] on label "Cambiar usuario responsable para contactos, compañías y otra información vincul…" at bounding box center [191, 127] width 129 height 13
click at [299, 46] on div at bounding box center [266, 40] width 96 height 20
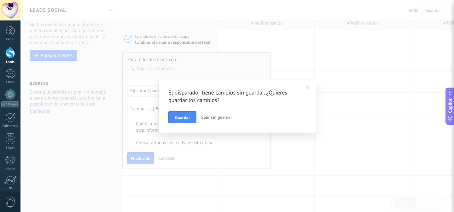
click at [213, 117] on span "Salir sin guardar" at bounding box center [216, 117] width 31 height 6
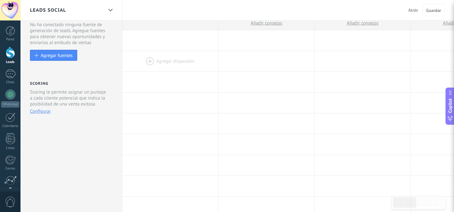
scroll to position [0, 0]
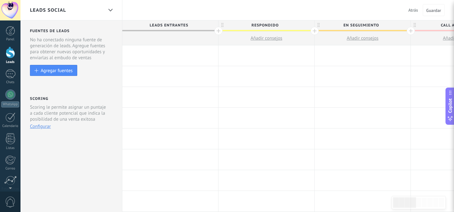
click at [165, 56] on div at bounding box center [170, 55] width 96 height 20
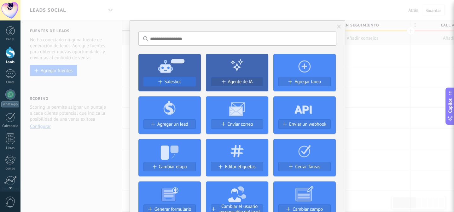
click at [165, 82] on span "Salesbot" at bounding box center [172, 81] width 17 height 5
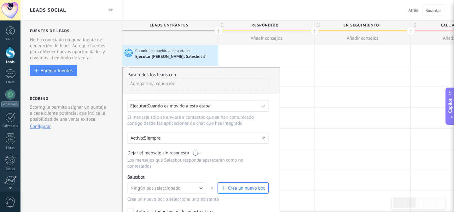
click at [164, 106] on span "Cuando es movido a esta etapa" at bounding box center [178, 106] width 63 height 6
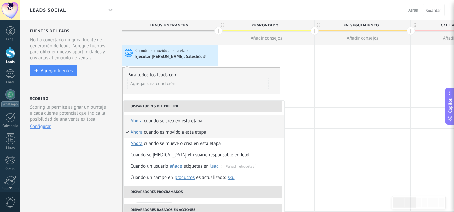
click at [166, 122] on div "Cuando se crea en esta etapa" at bounding box center [173, 120] width 58 height 11
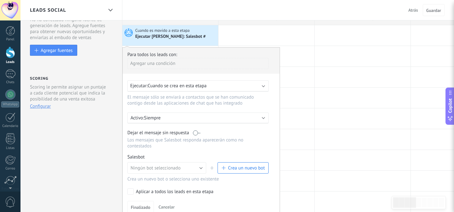
scroll to position [38, 0]
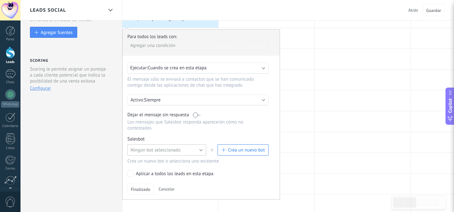
click at [170, 153] on span "Ningún bot seleccionado" at bounding box center [155, 150] width 50 height 6
click at [173, 101] on p "Siempre" at bounding box center [199, 100] width 110 height 6
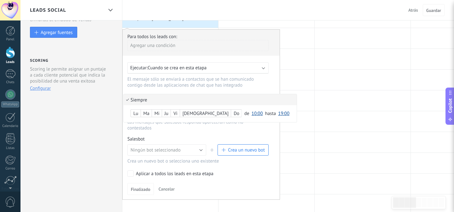
click at [192, 86] on div at bounding box center [201, 115] width 157 height 170
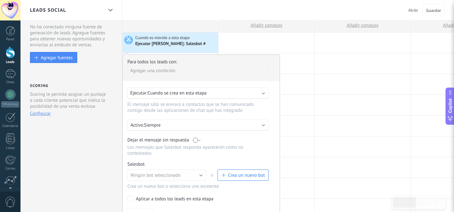
scroll to position [13, 0]
click at [172, 129] on p "Siempre" at bounding box center [199, 126] width 110 height 6
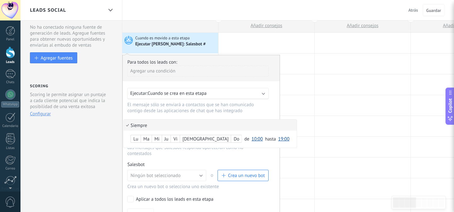
click at [177, 108] on div at bounding box center [201, 140] width 157 height 170
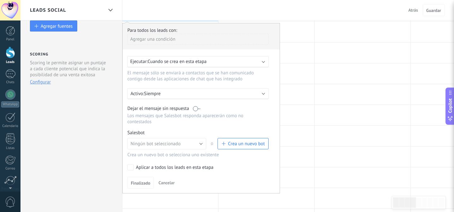
scroll to position [52, 0]
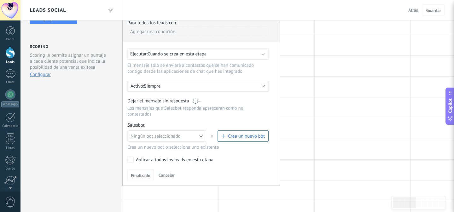
click at [196, 103] on label at bounding box center [197, 101] width 8 height 6
click at [155, 139] on span "Ningún bot seleccionado" at bounding box center [155, 136] width 50 height 6
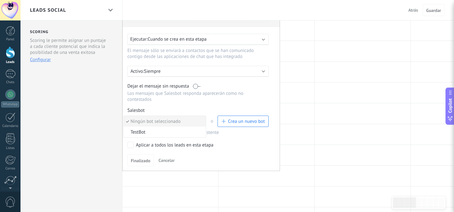
click at [237, 104] on div "Para todos los leads con: Agregar una condición Ejecutar: Cuando se crea en est…" at bounding box center [201, 86] width 158 height 170
click at [242, 121] on span "Crea un nuevo bot" at bounding box center [246, 121] width 37 height 6
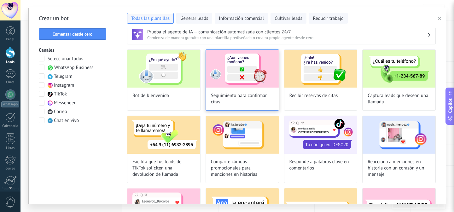
scroll to position [421, 0]
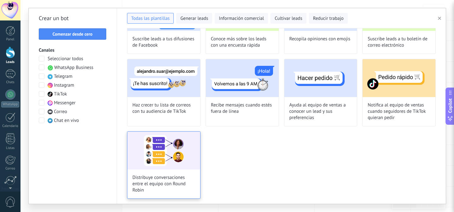
click at [167, 183] on span "Distribuye conversaciones entre el equipo con Round Robin" at bounding box center [163, 184] width 63 height 19
type input "**********"
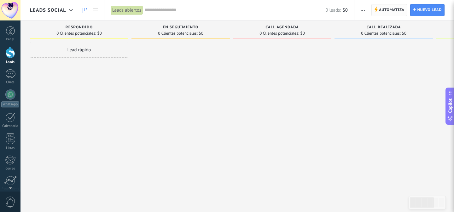
click at [393, 11] on span "Automatiza" at bounding box center [392, 9] width 26 height 11
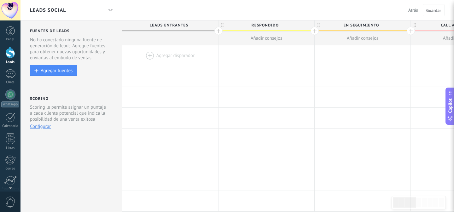
click at [167, 52] on div at bounding box center [170, 55] width 96 height 20
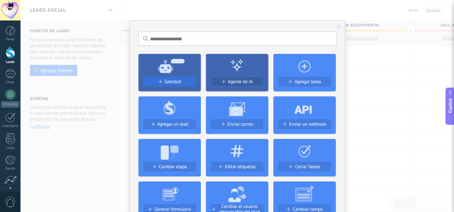
click at [175, 79] on span "Salesbot" at bounding box center [172, 81] width 17 height 5
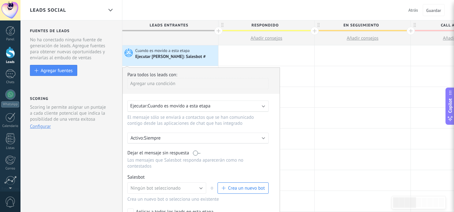
click at [205, 109] on span "Cuando es movido a esta etapa" at bounding box center [178, 106] width 63 height 6
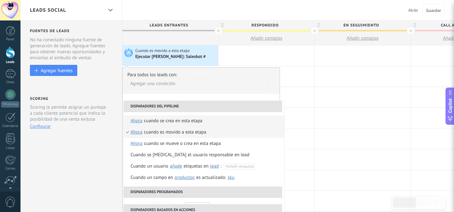
click at [195, 120] on div "Cuando se crea en esta etapa" at bounding box center [173, 120] width 58 height 11
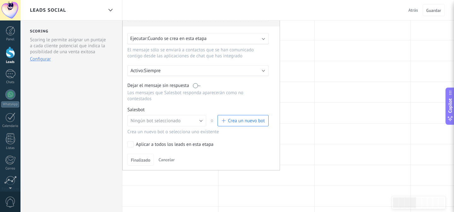
scroll to position [78, 0]
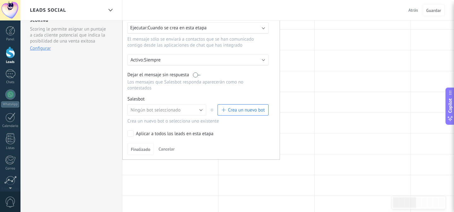
click at [235, 112] on span "Crea un nuevo bot" at bounding box center [246, 110] width 37 height 6
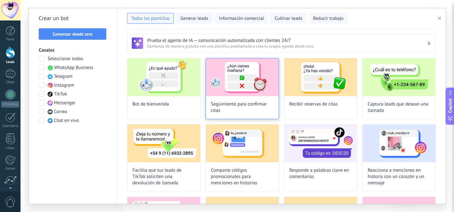
scroll to position [421, 0]
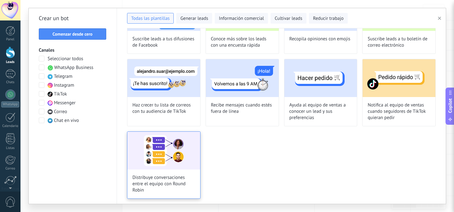
click at [162, 164] on img at bounding box center [163, 151] width 73 height 38
type input "**********"
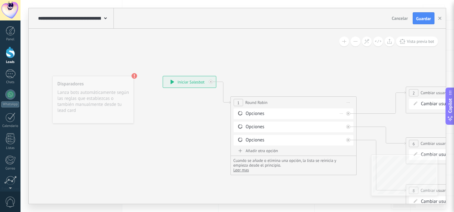
click at [269, 114] on div "Opciones" at bounding box center [294, 114] width 98 height 6
click at [340, 113] on div "Borrar" at bounding box center [341, 113] width 7 height 9
click at [240, 113] on icon at bounding box center [240, 113] width 6 height 6
click at [253, 115] on div "Opciones" at bounding box center [294, 114] width 98 height 6
click at [243, 112] on span at bounding box center [240, 113] width 11 height 5
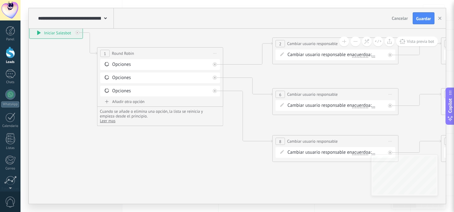
click at [365, 55] on span "acuerdo" at bounding box center [360, 54] width 16 height 5
click at [365, 55] on button "acuerdo" at bounding box center [388, 54] width 79 height 11
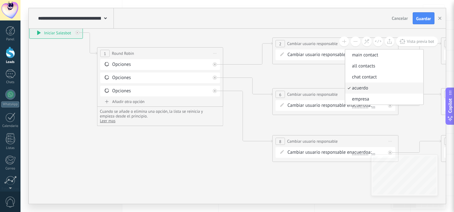
click at [324, 81] on icon at bounding box center [367, 97] width 991 height 457
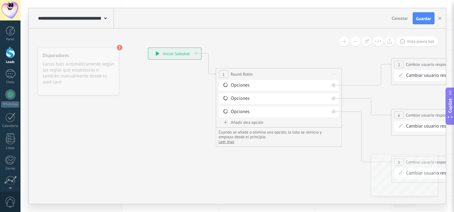
click at [106, 22] on div "**********" at bounding box center [75, 18] width 77 height 20
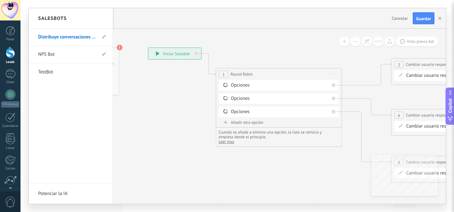
click at [142, 20] on div at bounding box center [237, 106] width 417 height 196
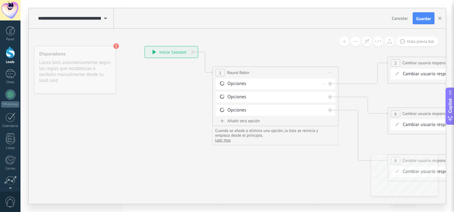
click at [231, 83] on div "Opciones" at bounding box center [276, 84] width 98 height 6
click at [223, 83] on icon at bounding box center [222, 83] width 4 height 4
click at [224, 84] on icon at bounding box center [222, 83] width 4 height 4
click at [222, 83] on icon at bounding box center [222, 83] width 6 height 6
click at [323, 85] on div "Borrar" at bounding box center [323, 83] width 7 height 9
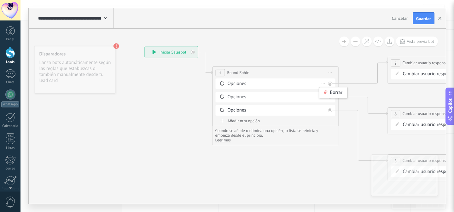
click at [302, 84] on div "Opciones" at bounding box center [276, 84] width 98 height 6
click at [247, 79] on div "Opciones Borrar" at bounding box center [275, 83] width 120 height 11
click at [238, 83] on div "Opciones" at bounding box center [276, 84] width 98 height 6
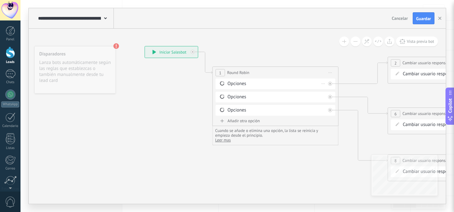
click at [238, 83] on div "Opciones" at bounding box center [276, 84] width 98 height 6
click at [245, 83] on div "Opciones" at bounding box center [276, 84] width 98 height 6
click at [231, 119] on div "Añadir otra opción" at bounding box center [275, 120] width 120 height 5
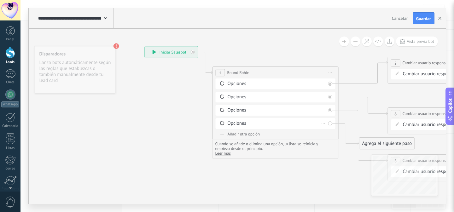
click at [330, 123] on div "Opciones Borrar" at bounding box center [275, 123] width 120 height 11
click at [235, 124] on div "Opciones" at bounding box center [276, 123] width 98 height 6
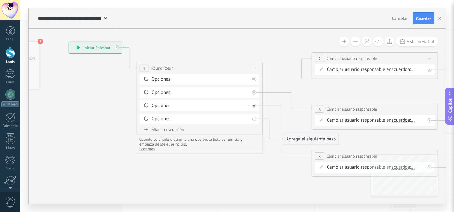
click at [255, 106] on icon at bounding box center [254, 106] width 2 height 2
click at [254, 103] on div "Opciones Borrar" at bounding box center [200, 106] width 120 height 11
click at [254, 106] on div "Opciones Borrar" at bounding box center [200, 106] width 120 height 11
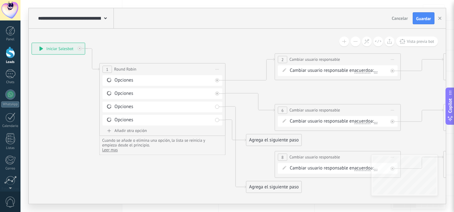
click at [397, 22] on button "Cancelar" at bounding box center [399, 18] width 21 height 9
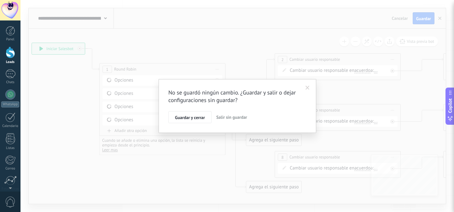
click at [235, 118] on span "Salir sin guardar" at bounding box center [231, 117] width 31 height 6
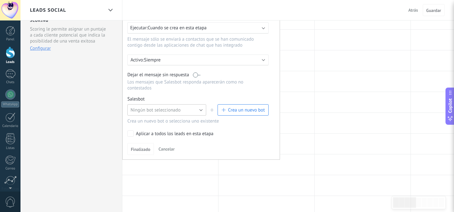
click at [195, 112] on button "Ningún bot seleccionado" at bounding box center [166, 109] width 79 height 11
click at [221, 137] on label "Aplicar a todos los leads en esta etapa" at bounding box center [196, 133] width 139 height 6
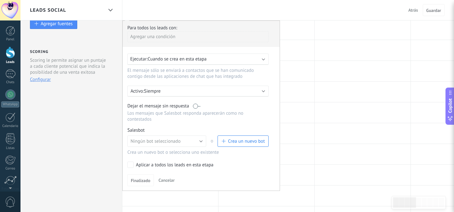
scroll to position [41, 0]
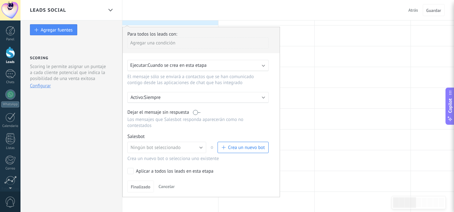
click at [237, 150] on span "Crea un nuevo bot" at bounding box center [246, 148] width 37 height 6
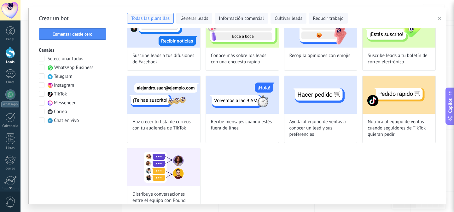
scroll to position [421, 0]
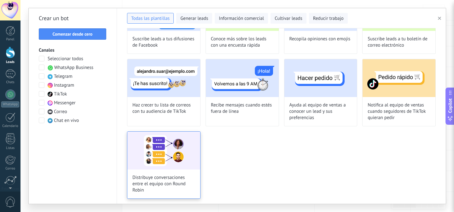
click at [179, 148] on img at bounding box center [163, 151] width 73 height 38
type input "**********"
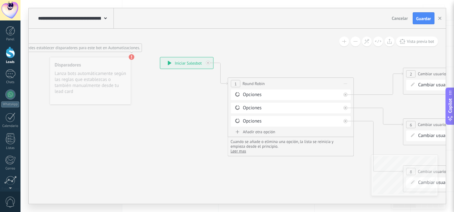
click at [132, 58] on use at bounding box center [132, 57] width 6 height 6
click at [120, 75] on div "Disparadores Lanza bots automáticamente según las reglas que establezcas o tamb…" at bounding box center [89, 81] width 81 height 48
click at [109, 75] on div "Disparadores Lanza bots automáticamente según las reglas que establezcas o tamb…" at bounding box center [89, 81] width 81 height 48
click at [312, 95] on div "Opciones" at bounding box center [292, 95] width 98 height 6
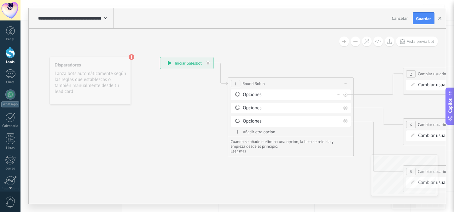
click at [312, 95] on div "Opciones" at bounding box center [292, 95] width 98 height 6
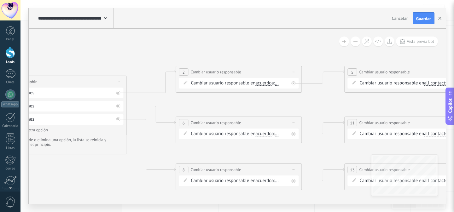
click at [244, 83] on div "Cambiar usuario responsable en acuerdo main contact all contacts chat contact a…" at bounding box center [240, 83] width 98 height 6
click at [235, 86] on div "Cambiar usuario responsable en acuerdo main contact all contacts chat contact a…" at bounding box center [240, 83] width 98 height 6
click at [279, 85] on span "..." at bounding box center [277, 83] width 4 height 5
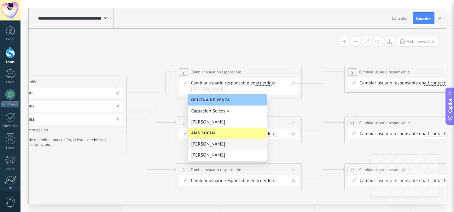
click at [224, 146] on div "[PERSON_NAME]" at bounding box center [227, 144] width 79 height 11
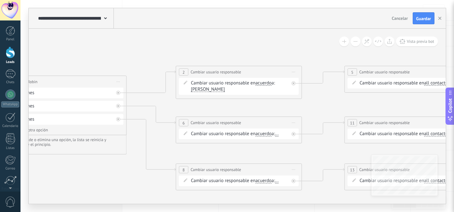
click at [232, 136] on div "Cambiar usuario responsable en acuerdo main contact all contacts chat contact a…" at bounding box center [240, 134] width 98 height 6
click at [268, 134] on span "acuerdo" at bounding box center [263, 133] width 16 height 5
click at [268, 134] on button "acuerdo" at bounding box center [291, 133] width 79 height 11
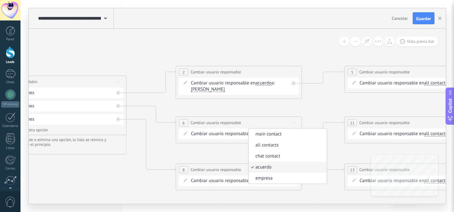
click at [310, 117] on icon at bounding box center [270, 126] width 991 height 457
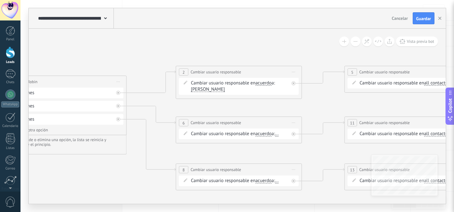
click at [279, 135] on span "..." at bounding box center [277, 133] width 4 height 5
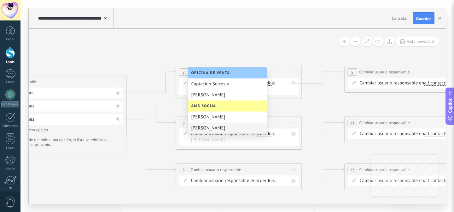
click at [238, 125] on div "[PERSON_NAME]" at bounding box center [227, 128] width 79 height 11
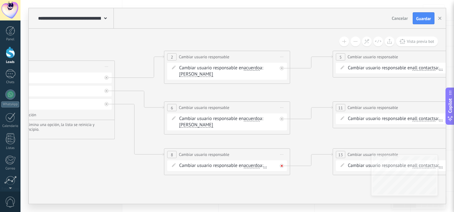
click at [283, 167] on icon at bounding box center [281, 166] width 2 height 2
click at [281, 152] on span "Iniciar vista previa aquí Cambiar nombre Duplicar Borrar" at bounding box center [282, 154] width 10 height 9
click at [293, 195] on div "Borrar" at bounding box center [310, 195] width 62 height 11
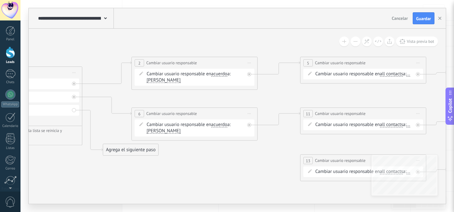
click at [223, 75] on span "acuerdo" at bounding box center [219, 74] width 16 height 5
click at [223, 75] on button "acuerdo" at bounding box center [247, 73] width 79 height 11
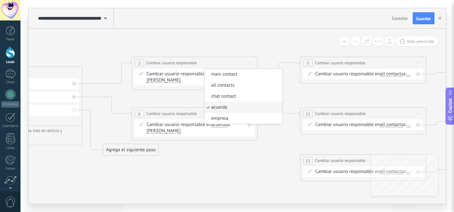
click at [187, 97] on icon at bounding box center [226, 116] width 991 height 457
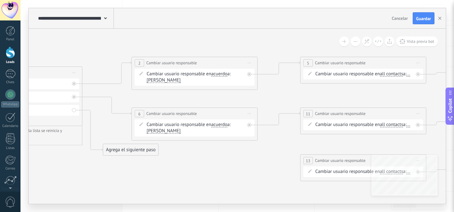
click at [218, 75] on span "acuerdo" at bounding box center [219, 74] width 16 height 5
click at [218, 75] on button "acuerdo" at bounding box center [247, 73] width 79 height 11
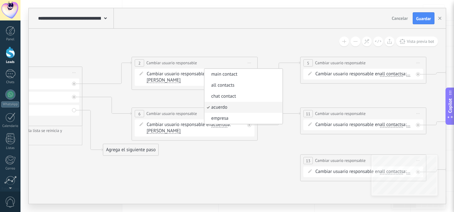
click at [192, 99] on icon at bounding box center [226, 116] width 991 height 457
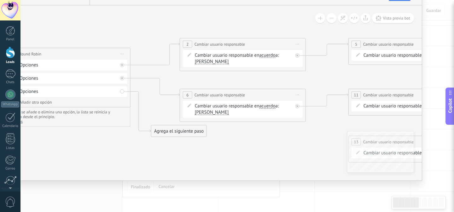
type textarea "**********"
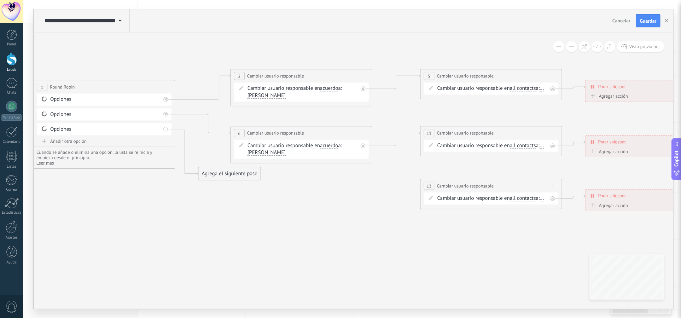
scroll to position [6, 0]
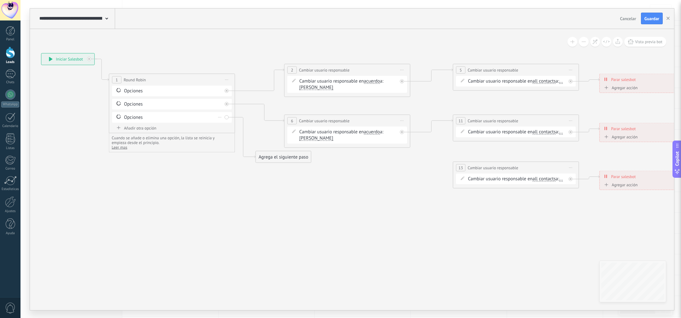
click at [219, 117] on div "Borrar" at bounding box center [219, 116] width 7 height 9
click at [234, 129] on div "Borrar" at bounding box center [229, 126] width 28 height 11
click at [453, 82] on icon at bounding box center [570, 81] width 2 height 2
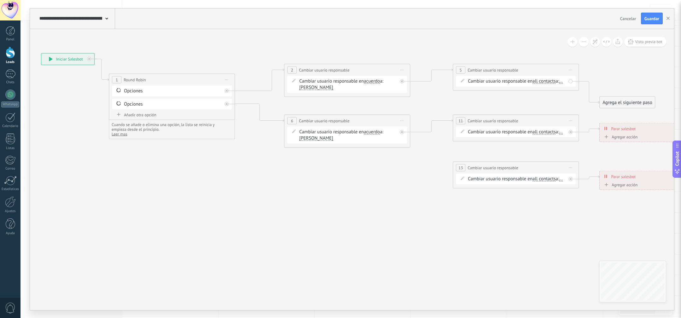
click at [453, 70] on icon at bounding box center [570, 70] width 3 height 1
click at [453, 109] on div "Borrar" at bounding box center [599, 111] width 62 height 11
click at [453, 121] on span "Iniciar vista previa aquí Cambiar nombre Duplicar Borrar" at bounding box center [570, 120] width 10 height 9
click at [453, 159] on div "Borrar" at bounding box center [599, 161] width 62 height 11
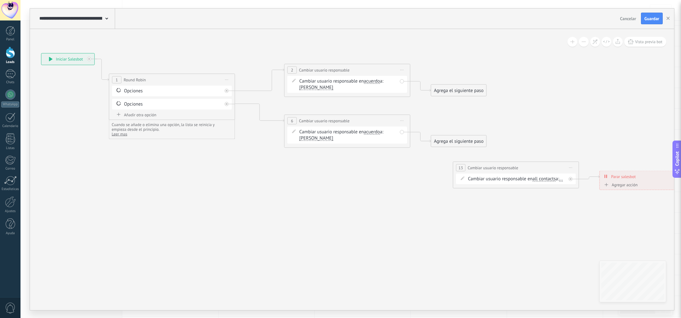
click at [453, 167] on icon at bounding box center [570, 167] width 3 height 1
click at [453, 204] on div "Borrar" at bounding box center [599, 208] width 62 height 11
click at [445, 95] on div "Agrega el siguiente paso" at bounding box center [458, 90] width 55 height 10
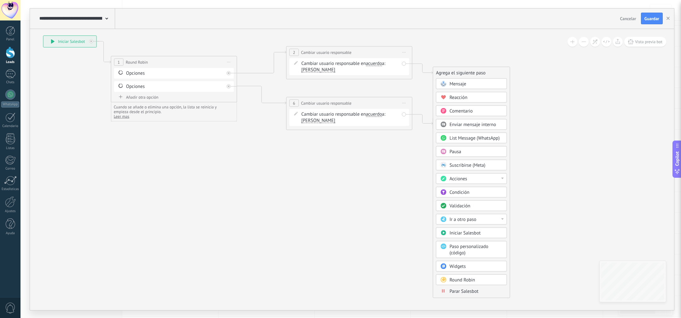
click at [407, 212] on icon at bounding box center [381, 106] width 991 height 456
